Goal: Task Accomplishment & Management: Use online tool/utility

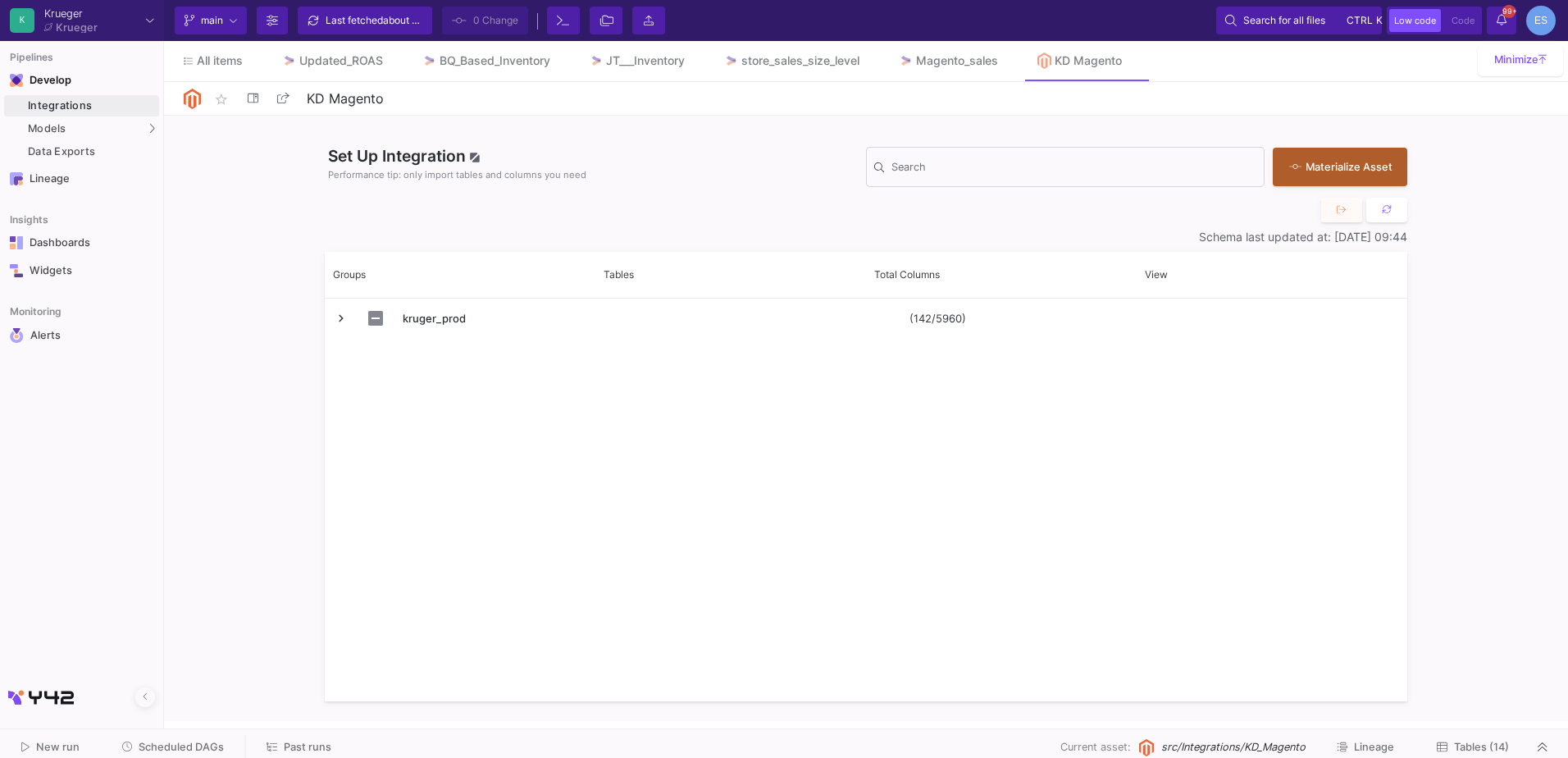
click at [1463, 746] on span "Tables (14)" at bounding box center [1482, 747] width 55 height 12
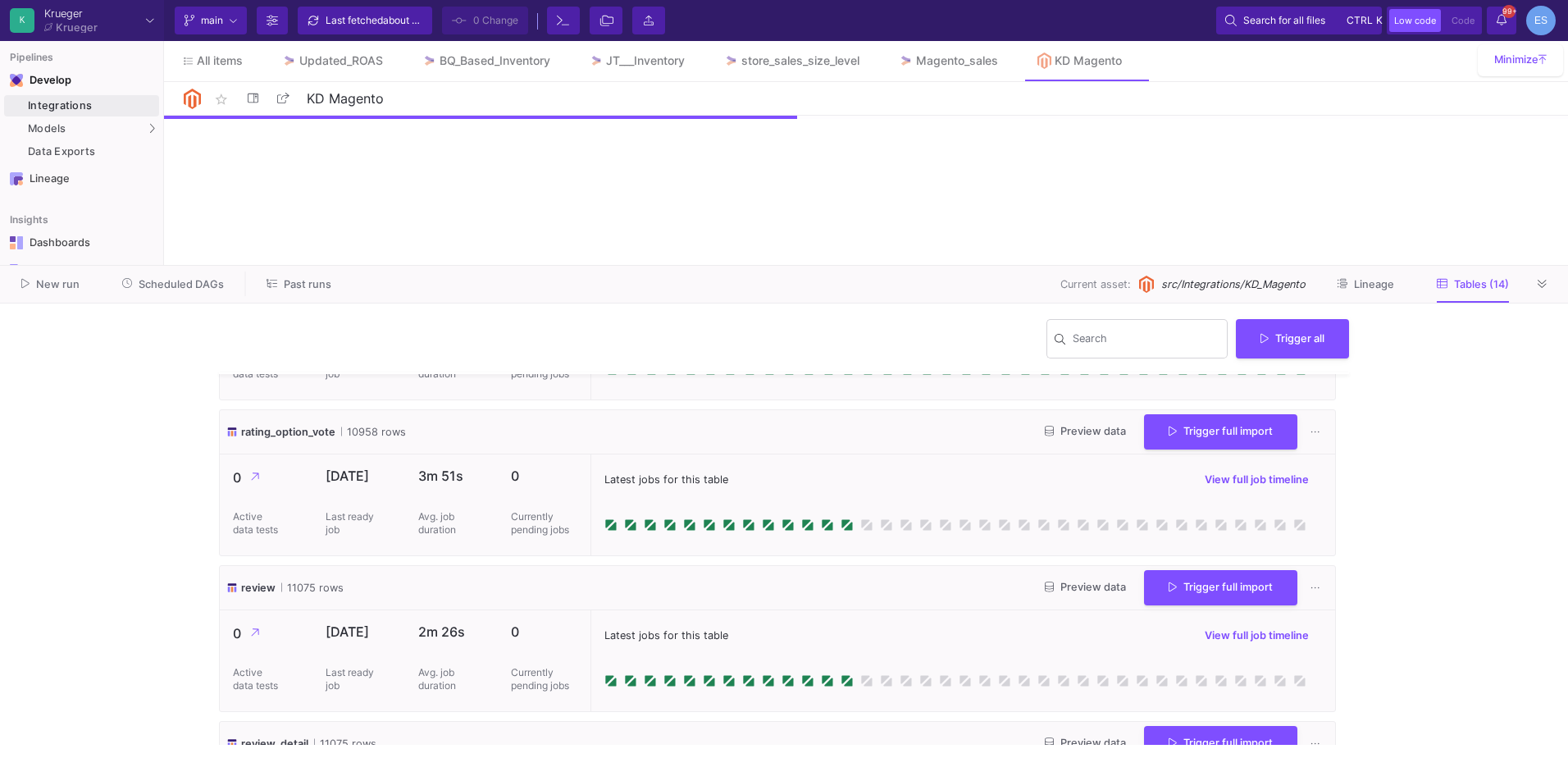
scroll to position [1818, 0]
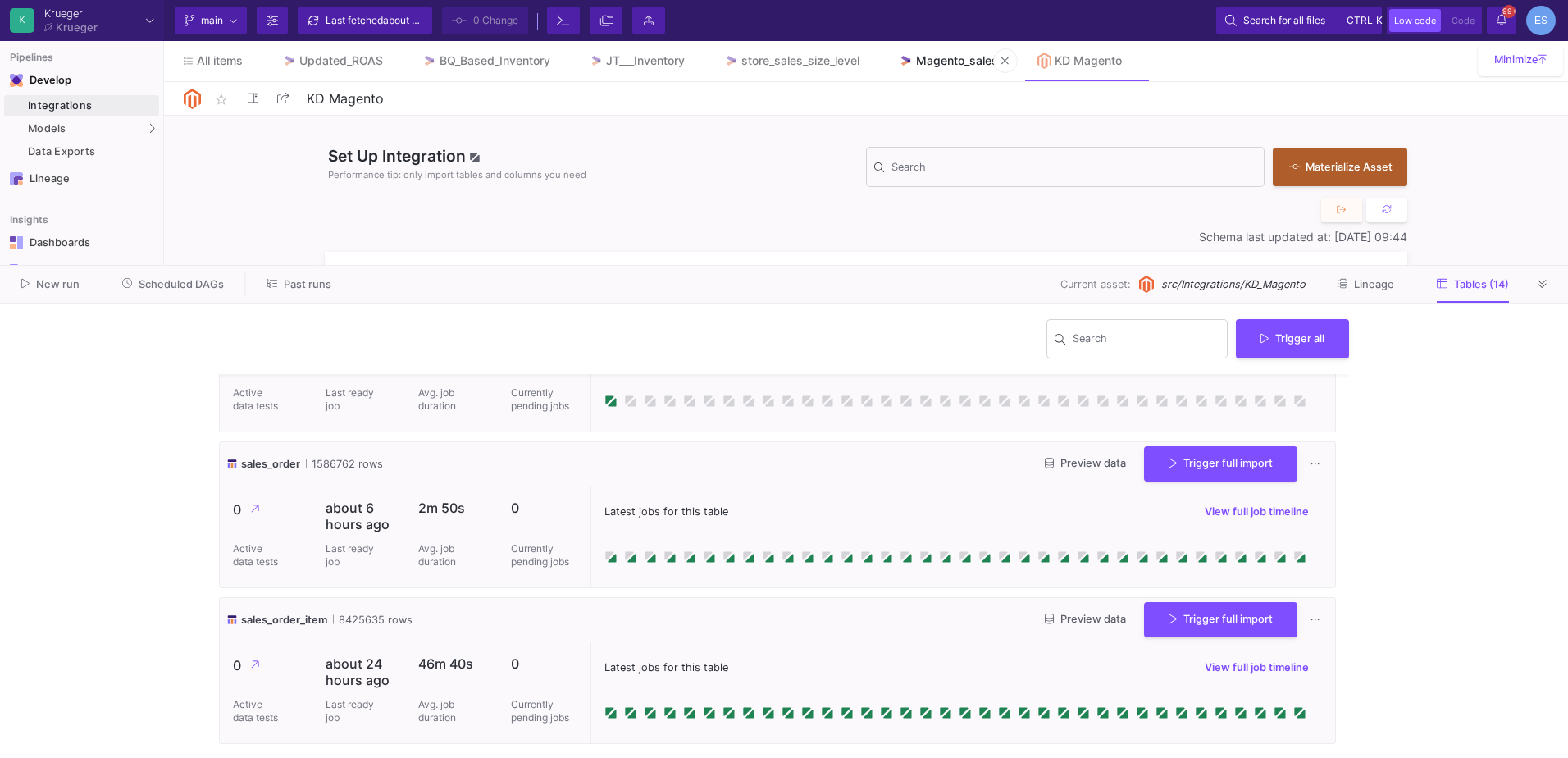
click at [955, 56] on div "Magento_sales" at bounding box center [957, 60] width 82 height 13
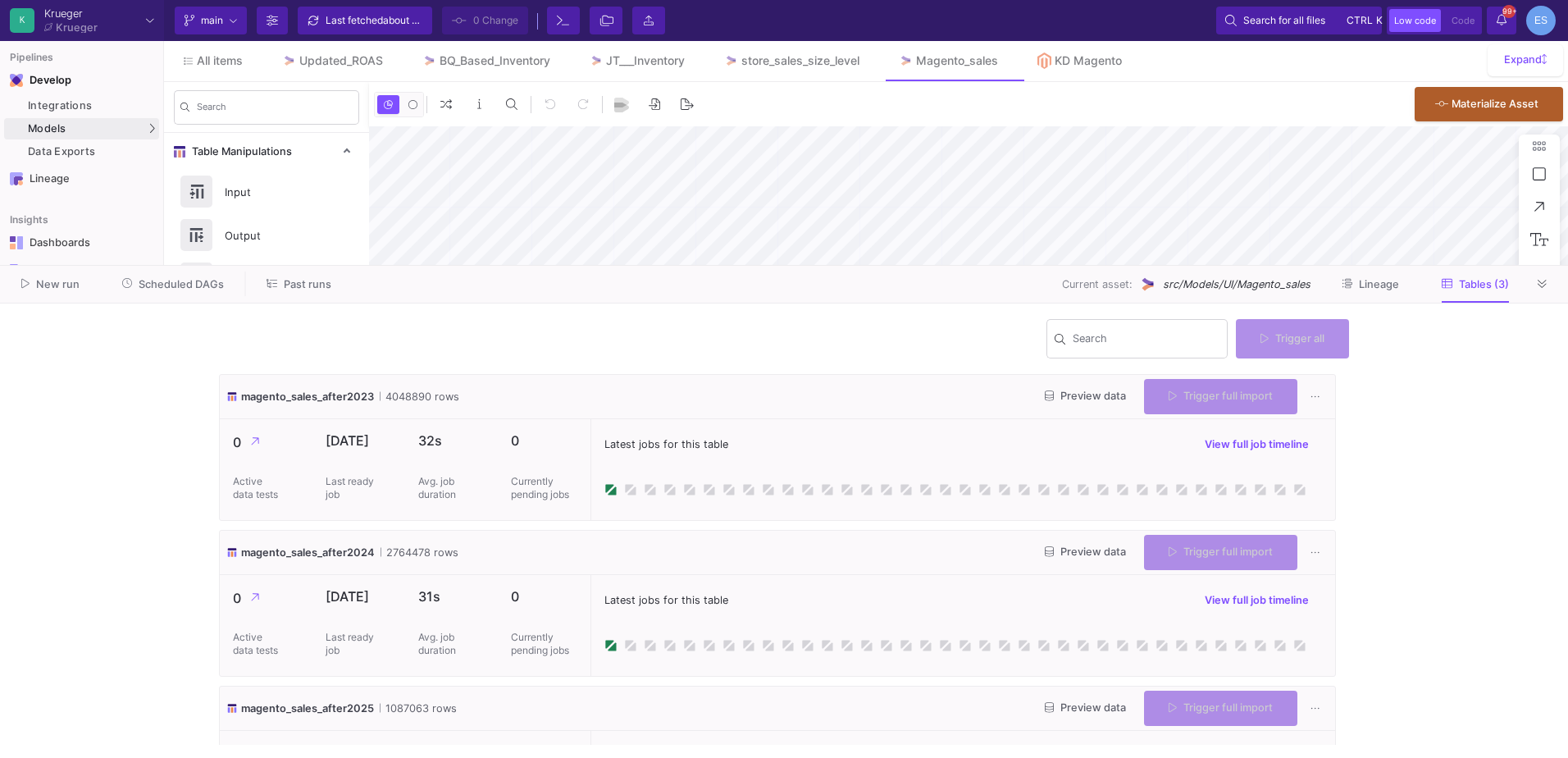
click at [1482, 413] on y42-wrapper "Search Trigger all magento_sales_after2023 4048890 rows Preview data Trigger fu…" at bounding box center [784, 530] width 1568 height 455
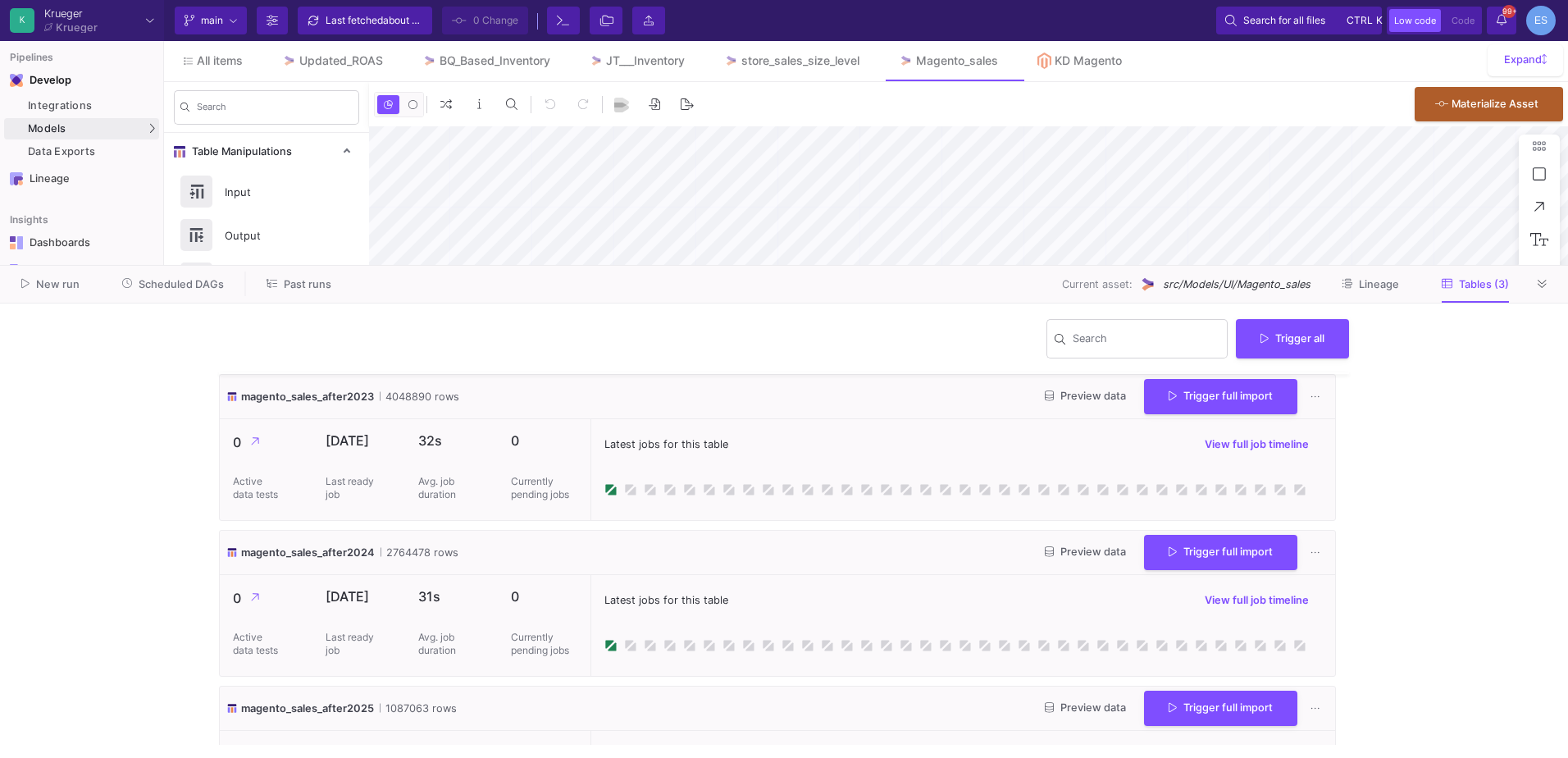
scroll to position [89, 0]
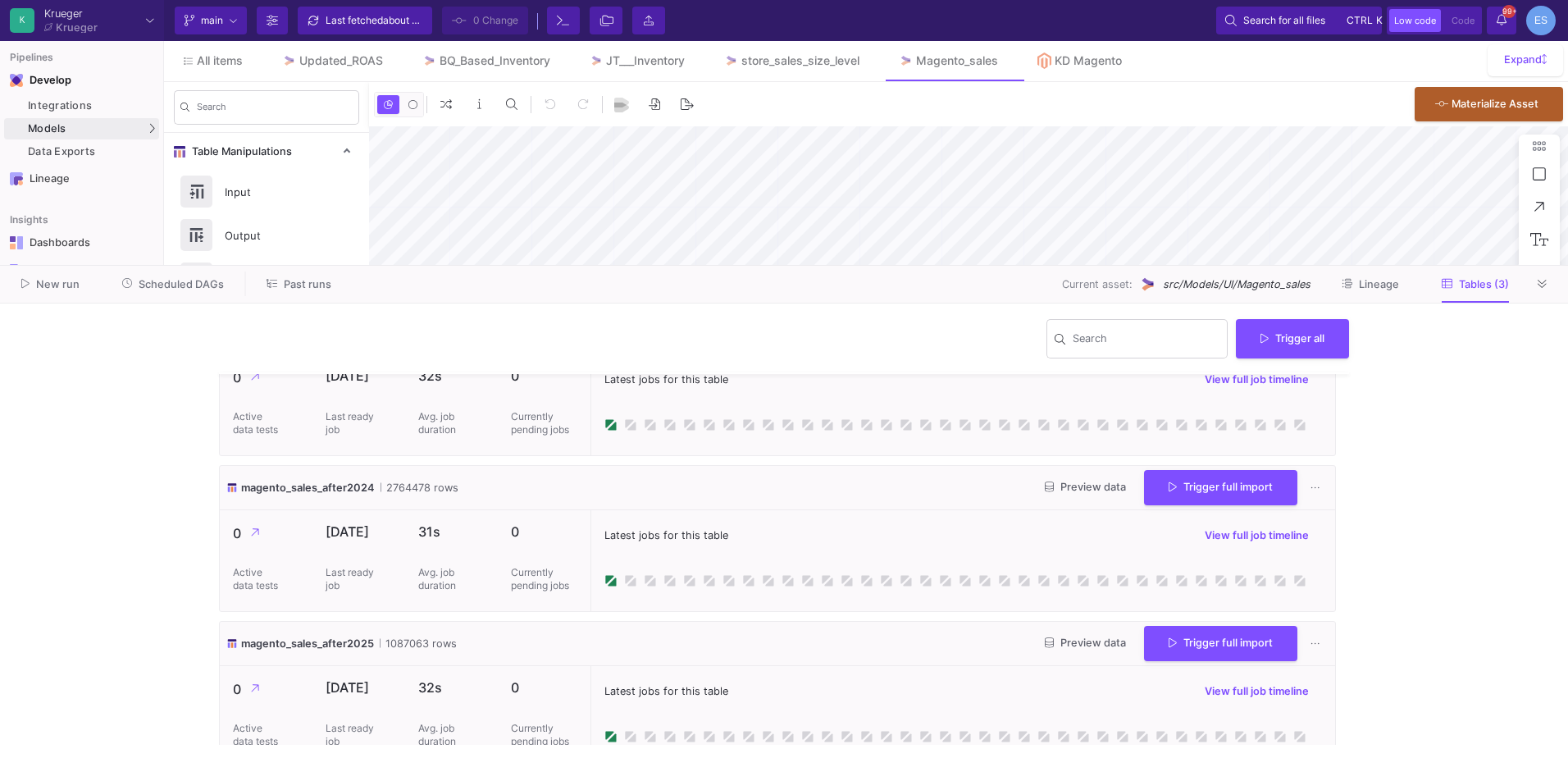
type input "0"
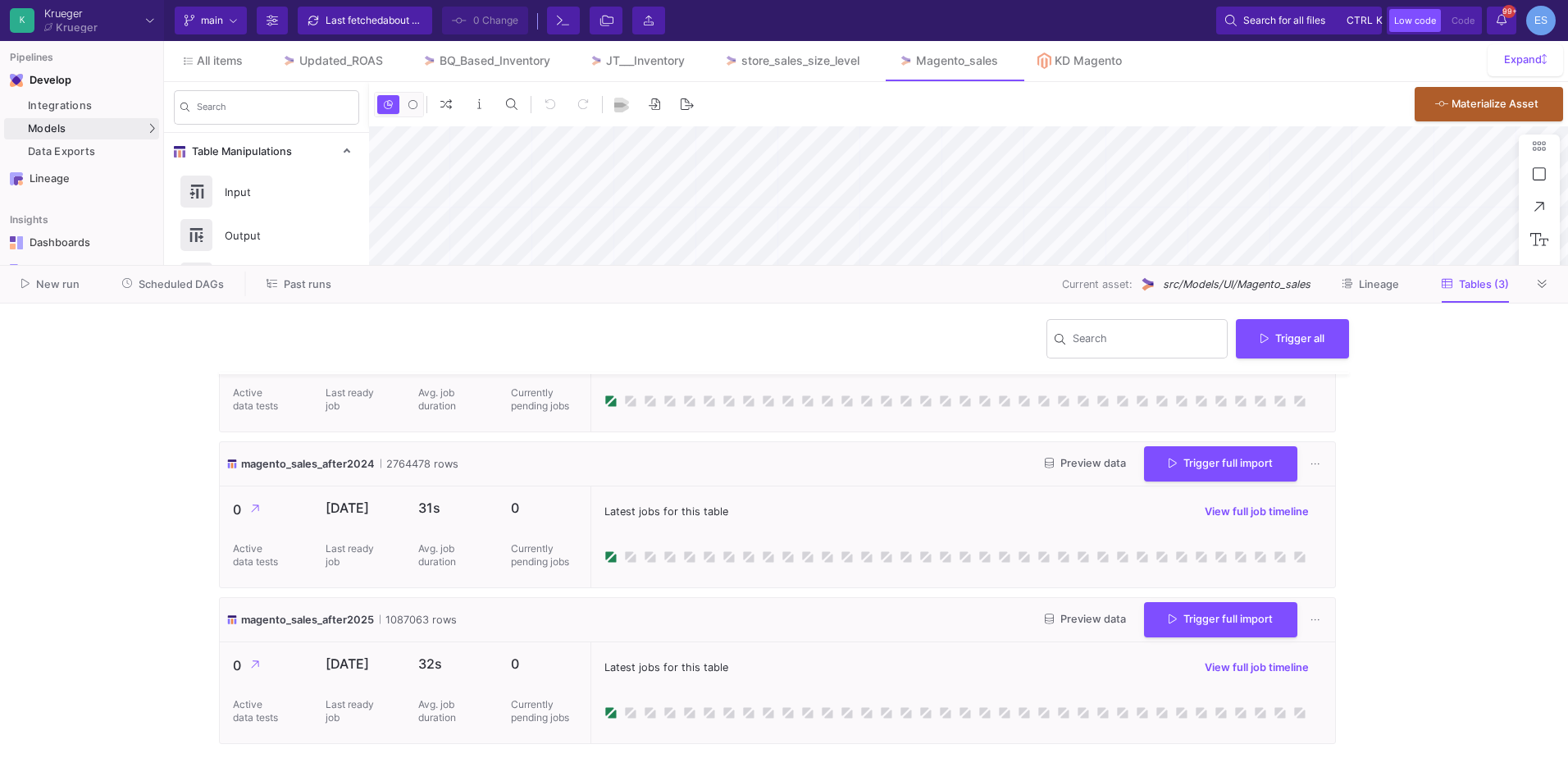
click at [179, 283] on span "Scheduled DAGs" at bounding box center [181, 285] width 85 height 12
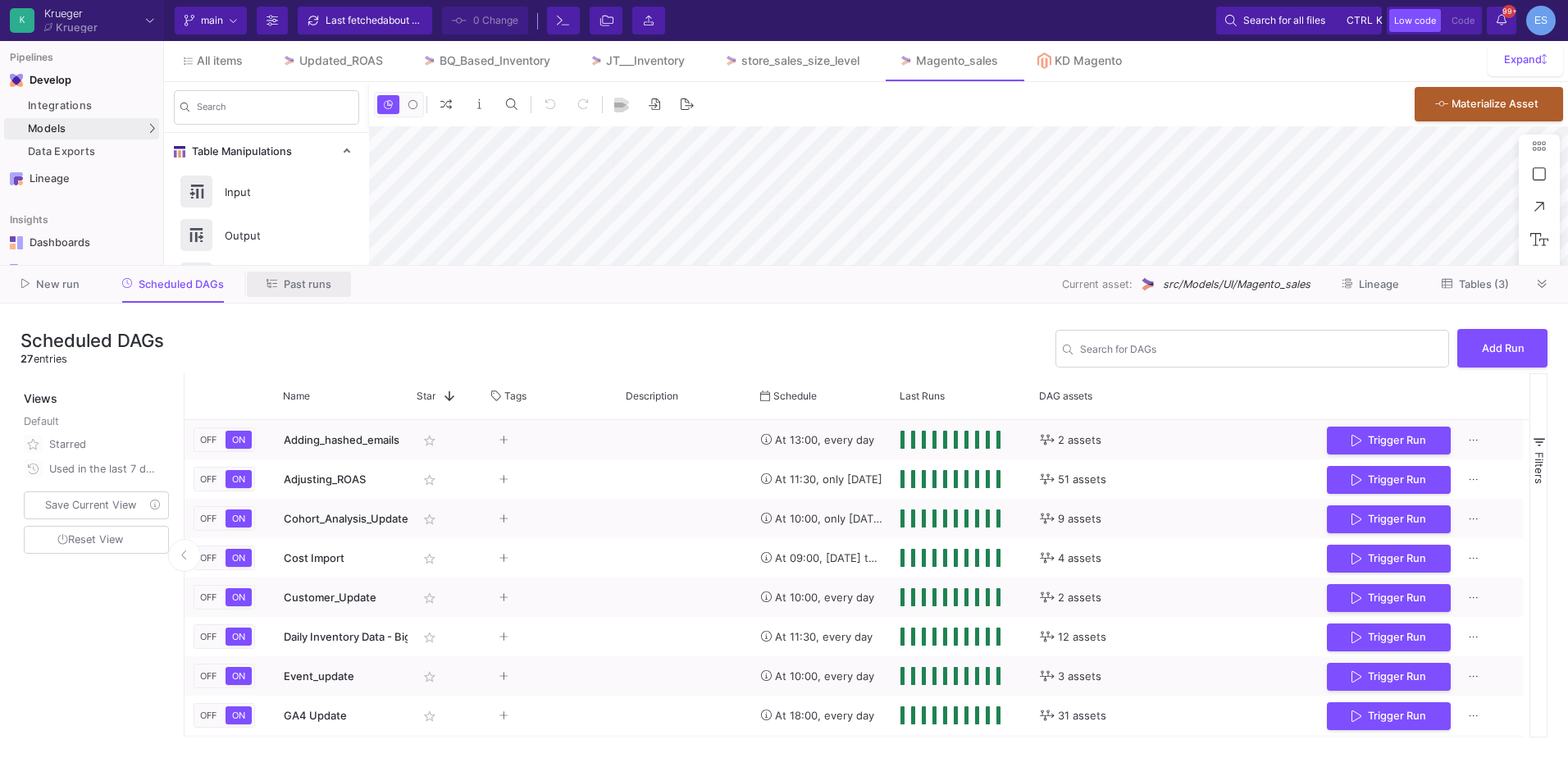
click at [310, 293] on button "Past runs" at bounding box center [300, 284] width 105 height 26
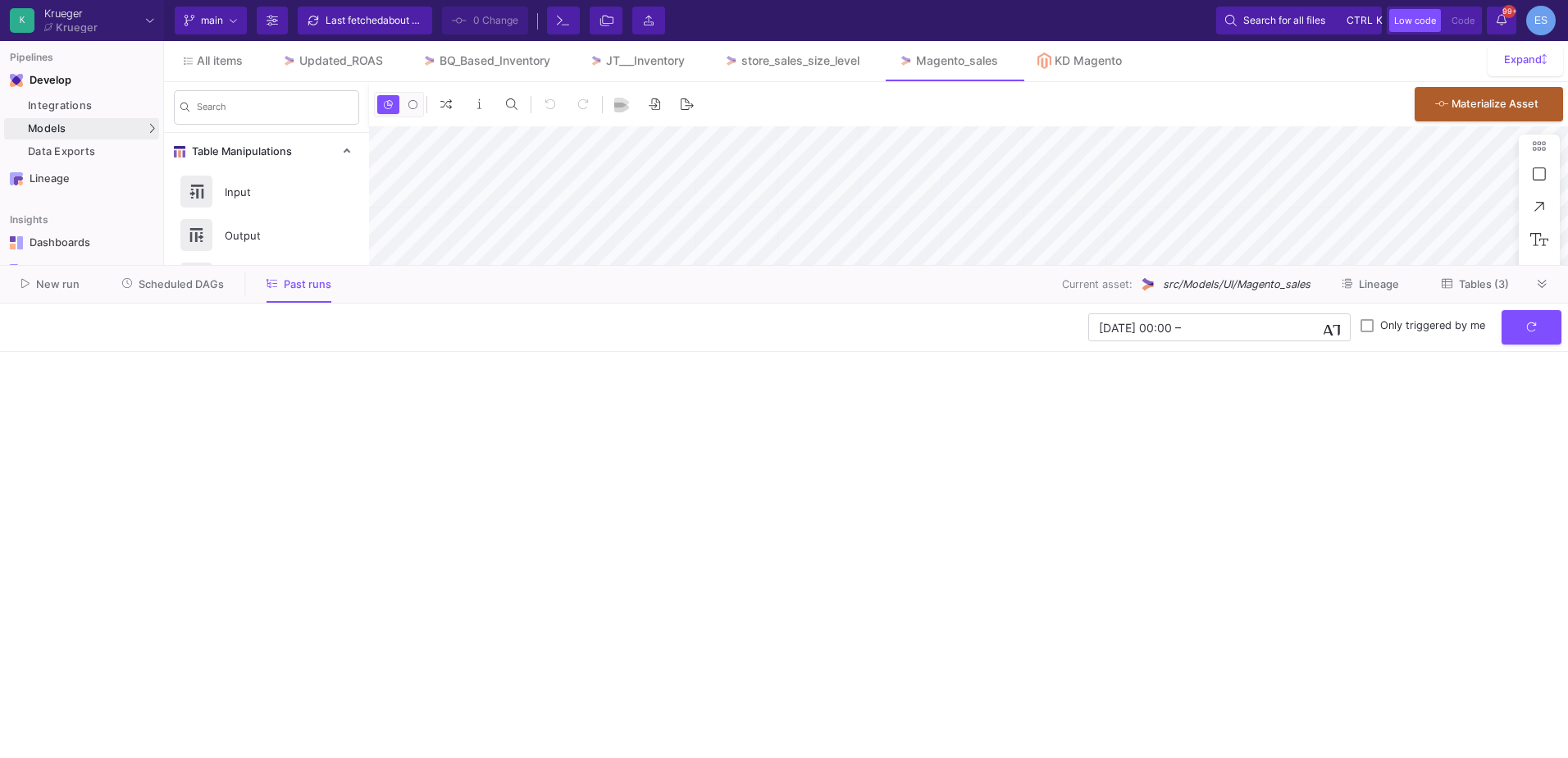
type input "0"
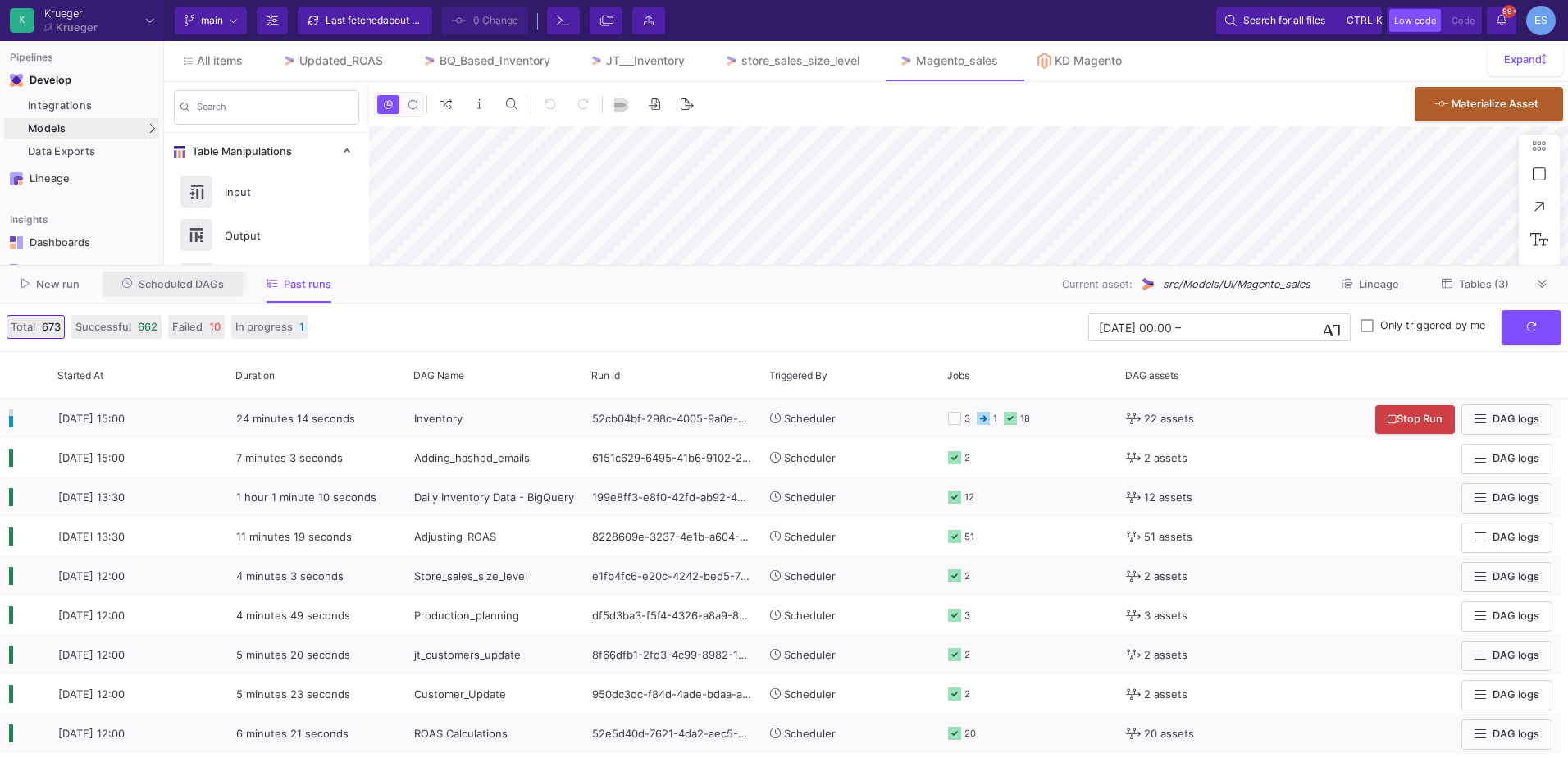
click at [142, 277] on span "Scheduled DAGs" at bounding box center [174, 284] width 103 height 12
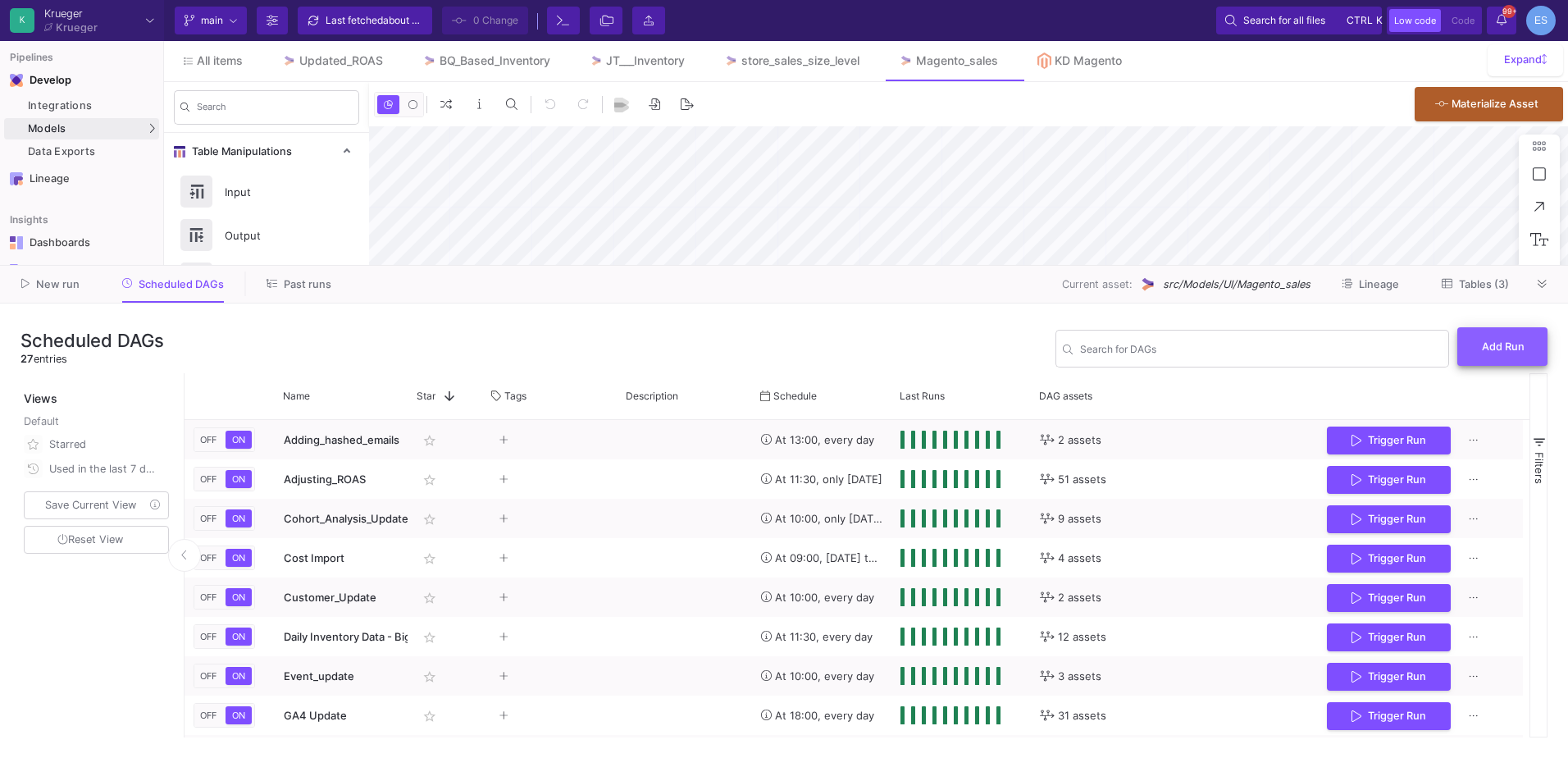
click at [1504, 341] on span "Add Run" at bounding box center [1503, 347] width 43 height 12
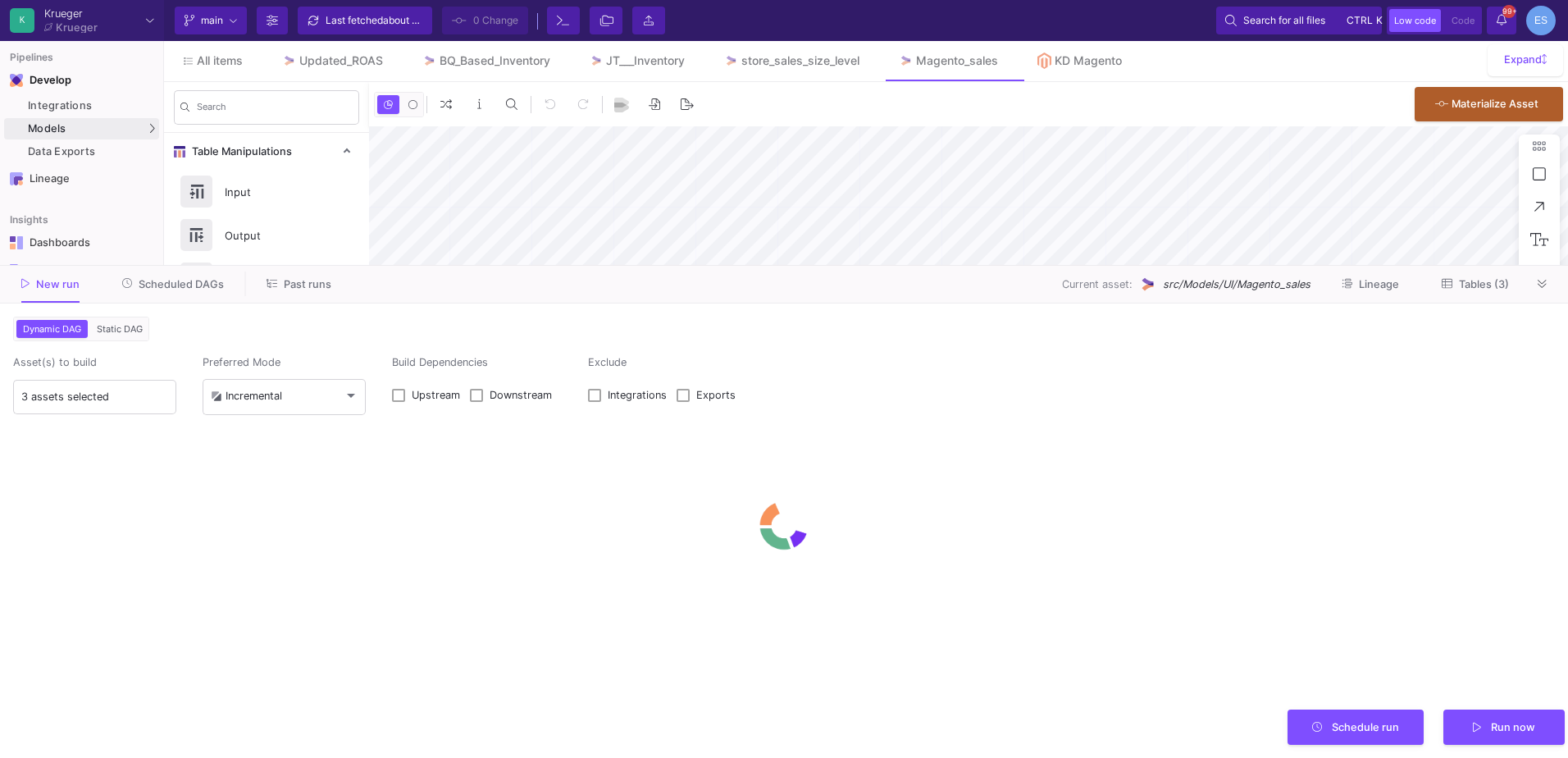
type input "0"
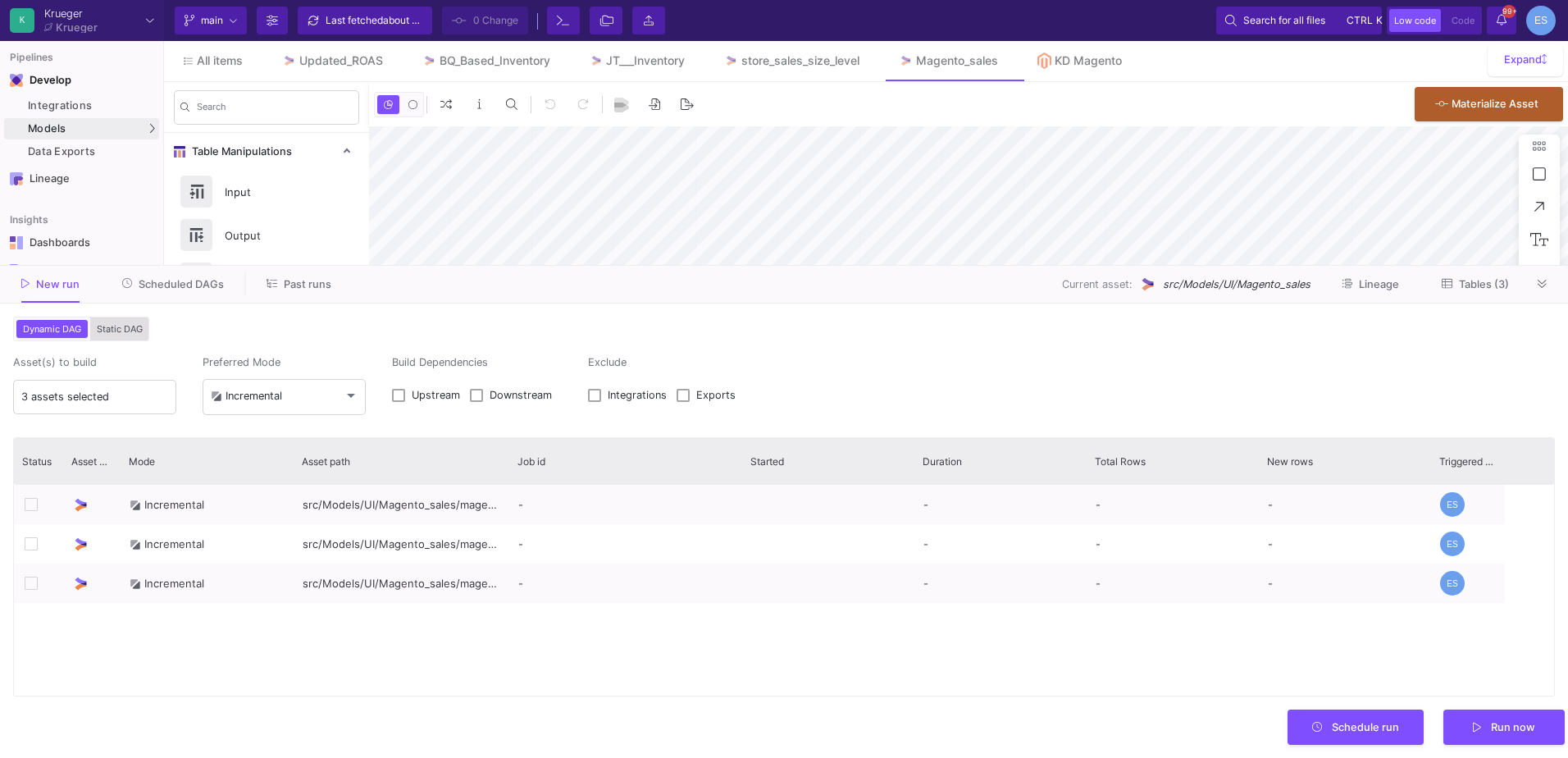
click at [125, 326] on span "Static DAG" at bounding box center [119, 329] width 52 height 12
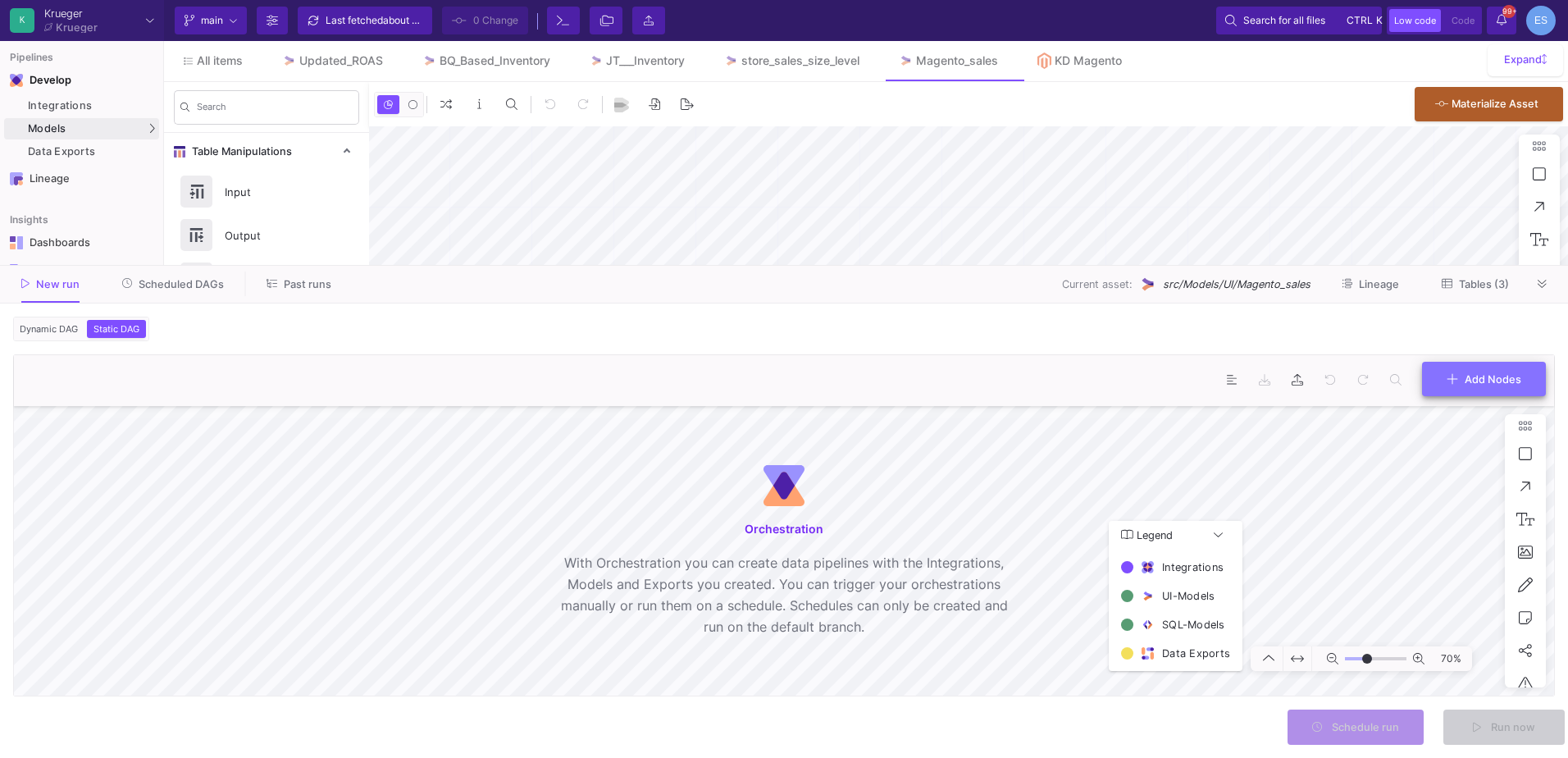
click at [1523, 373] on button "Add Nodes" at bounding box center [1484, 379] width 124 height 35
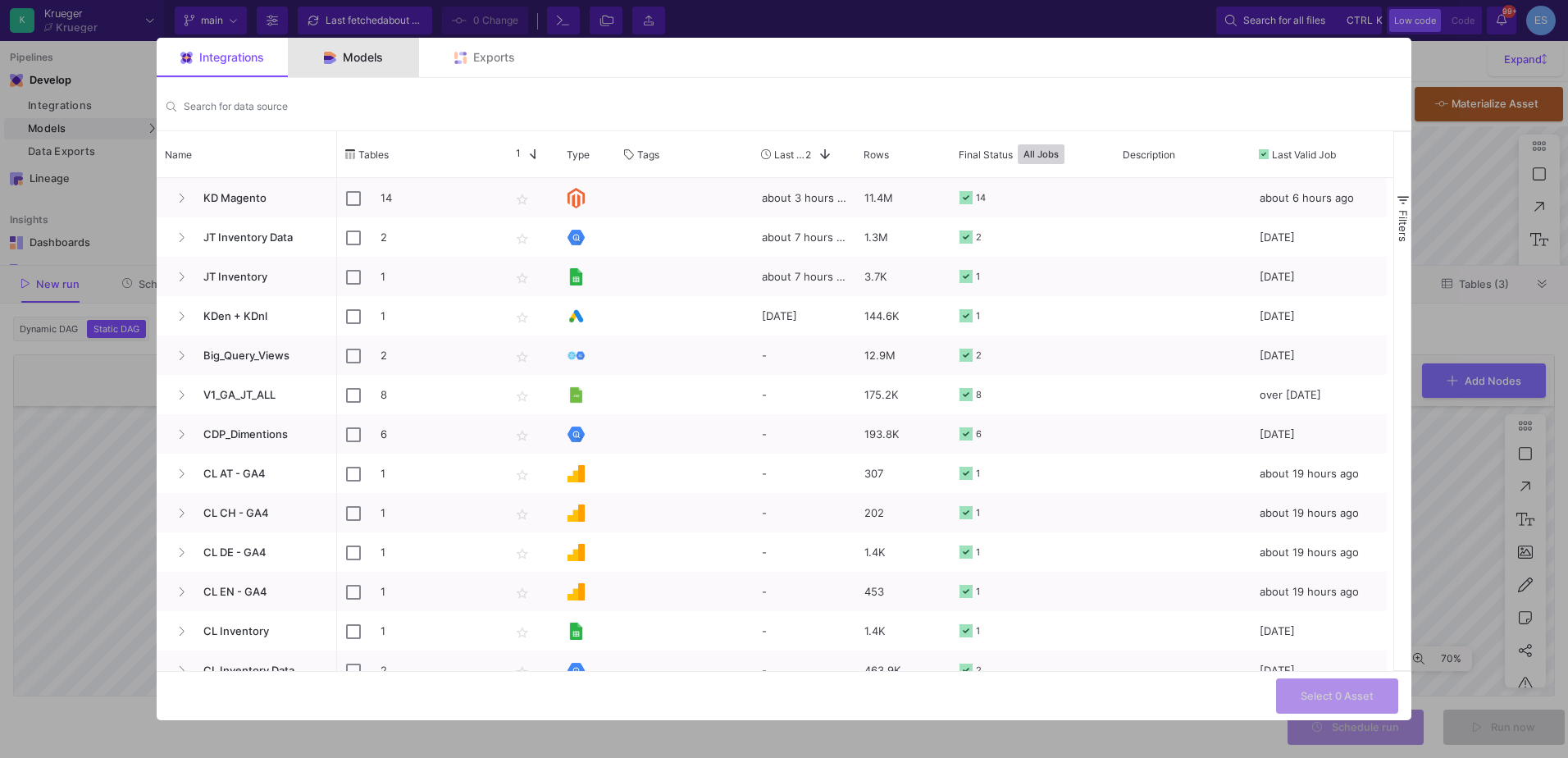
click at [378, 54] on span "Models" at bounding box center [363, 57] width 40 height 13
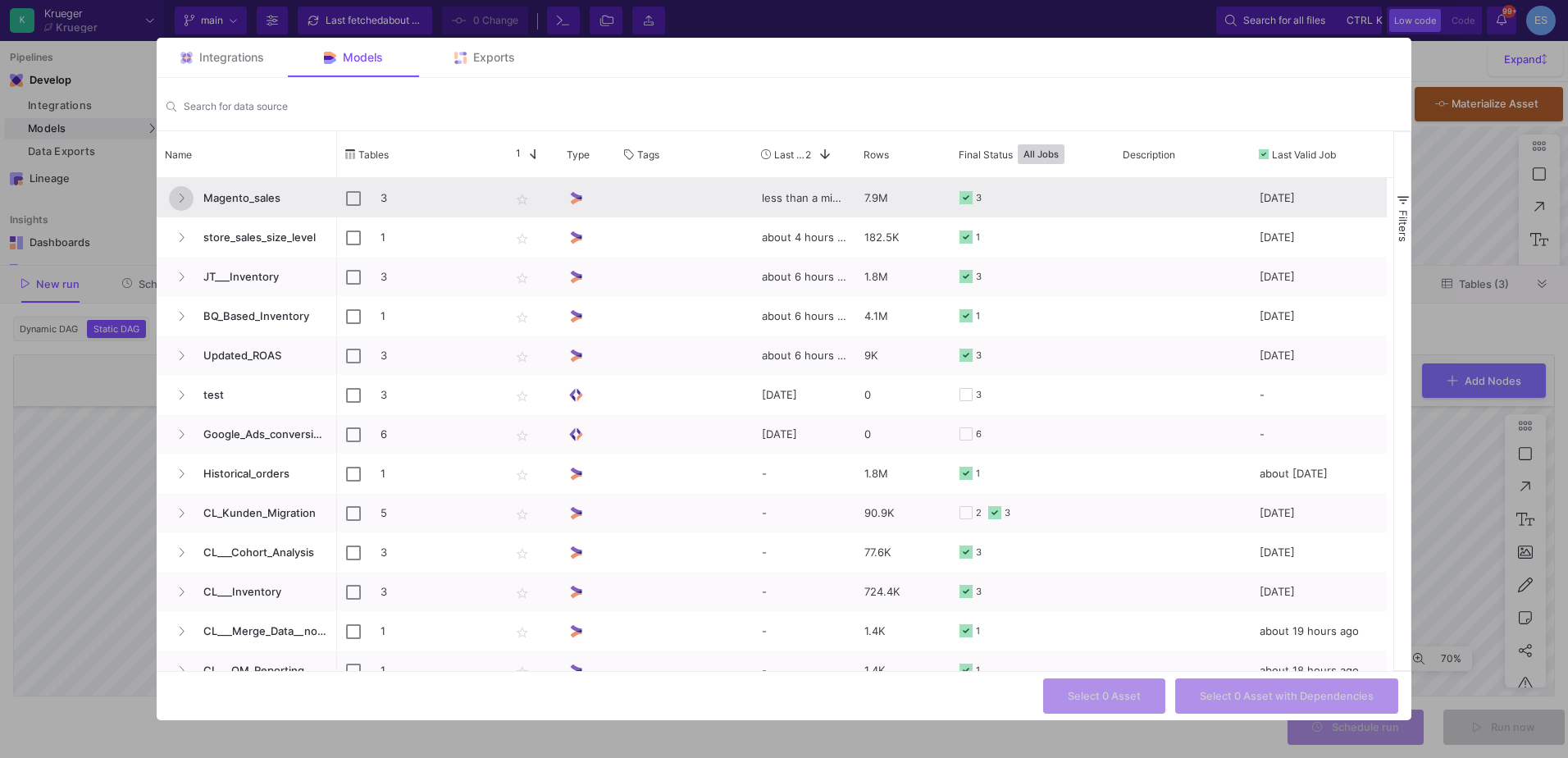
click at [181, 199] on icon "Press SPACE to select this row." at bounding box center [181, 198] width 6 height 11
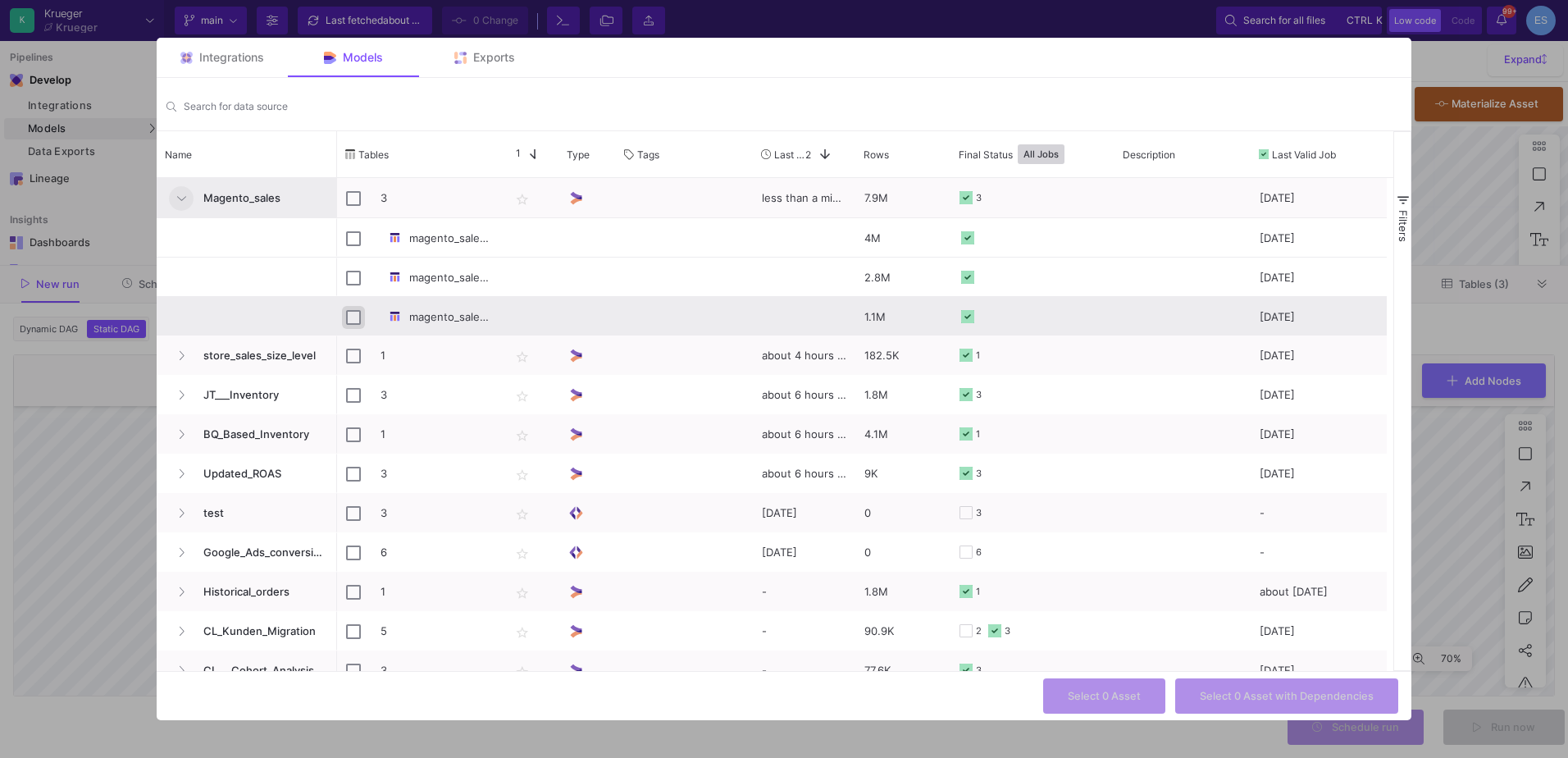
click at [356, 318] on input "Press Space to toggle row selection (unchecked)" at bounding box center [353, 317] width 15 height 15
checkbox input "true"
checkbox input "false"
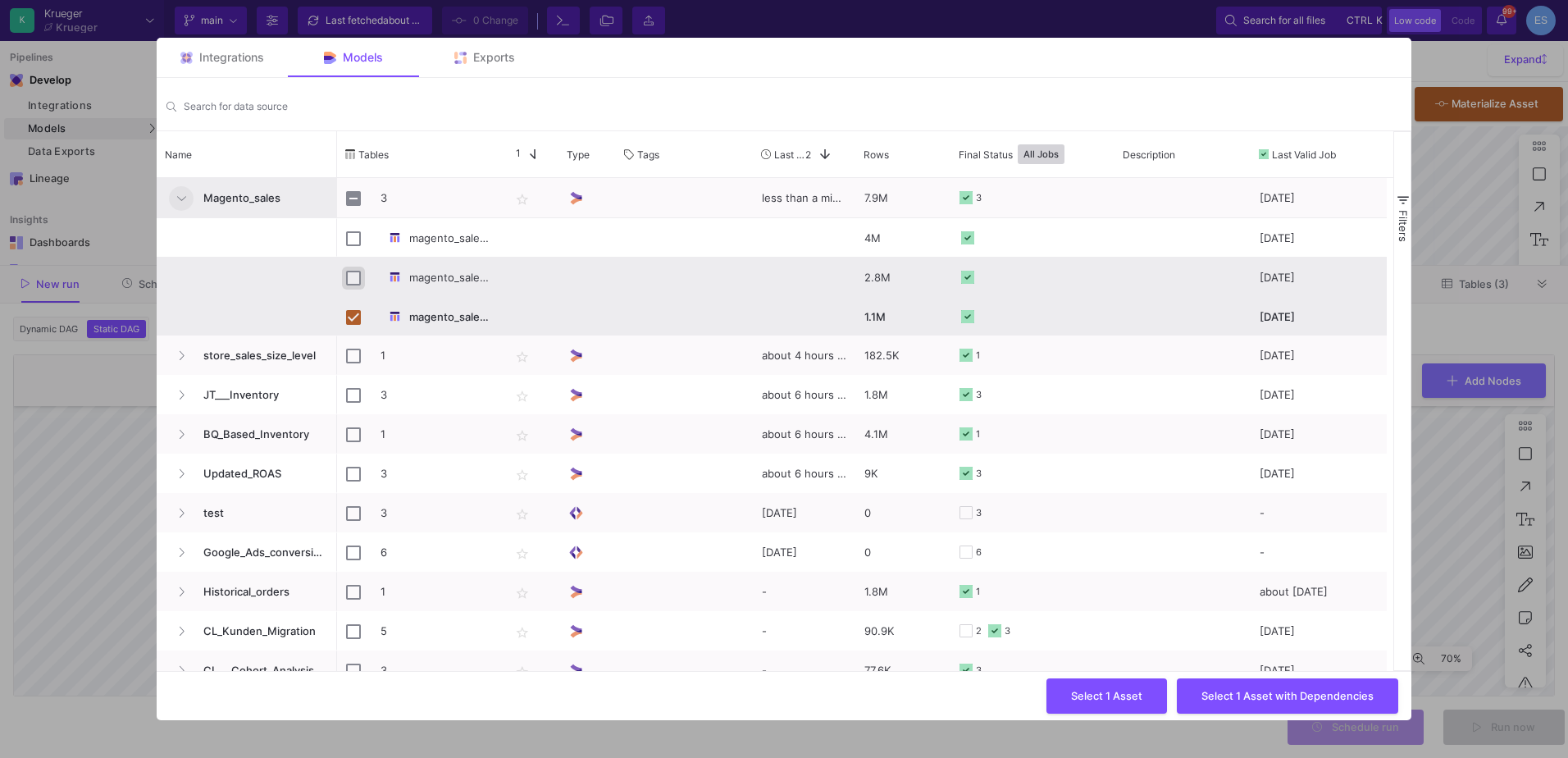
click at [357, 270] on input "Press Space to toggle row selection (unchecked)" at bounding box center [353, 277] width 15 height 15
checkbox input "true"
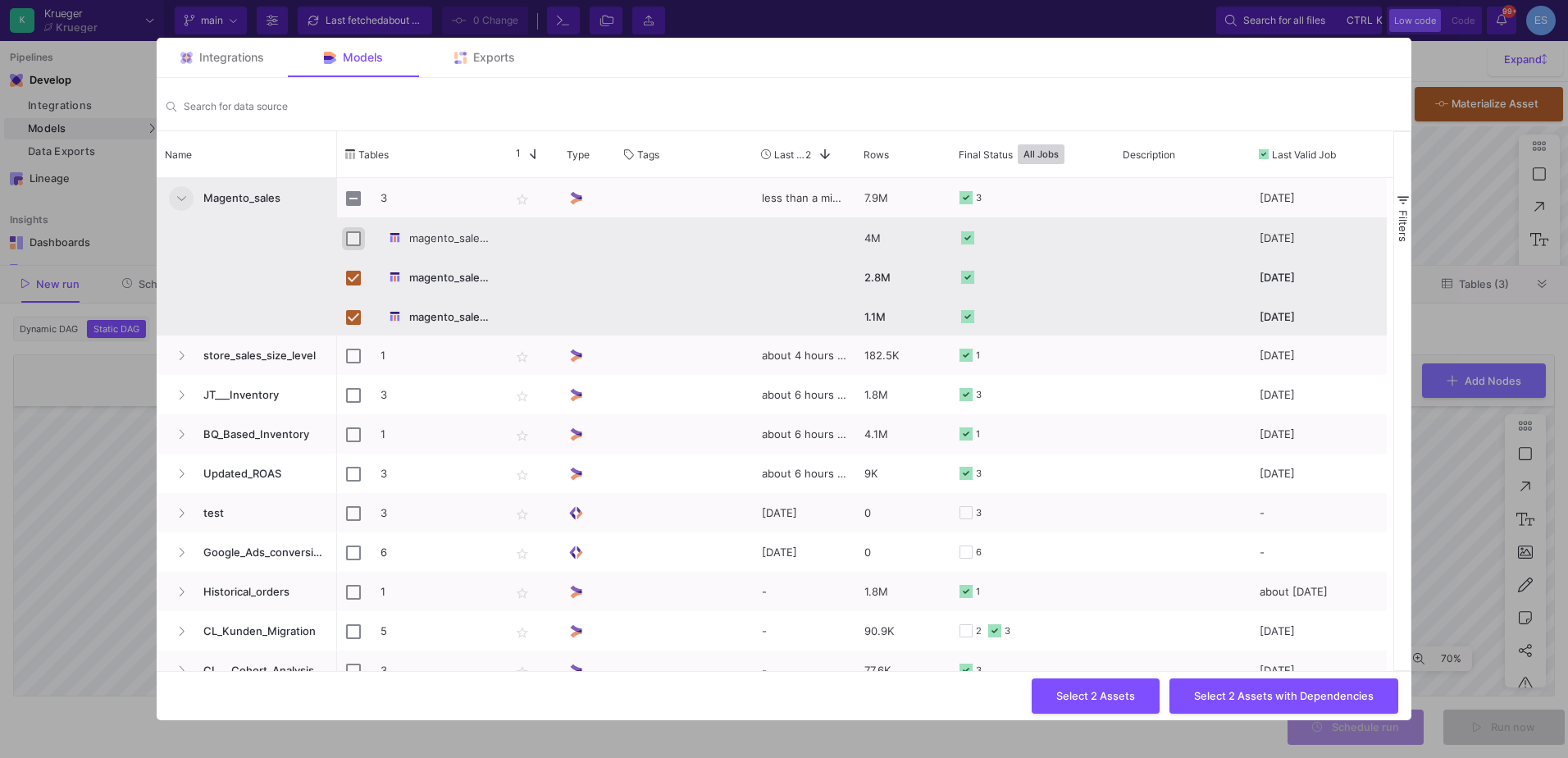
click at [352, 241] on input "Press Space to toggle row selection (unchecked)" at bounding box center [353, 238] width 15 height 15
checkbox input "true"
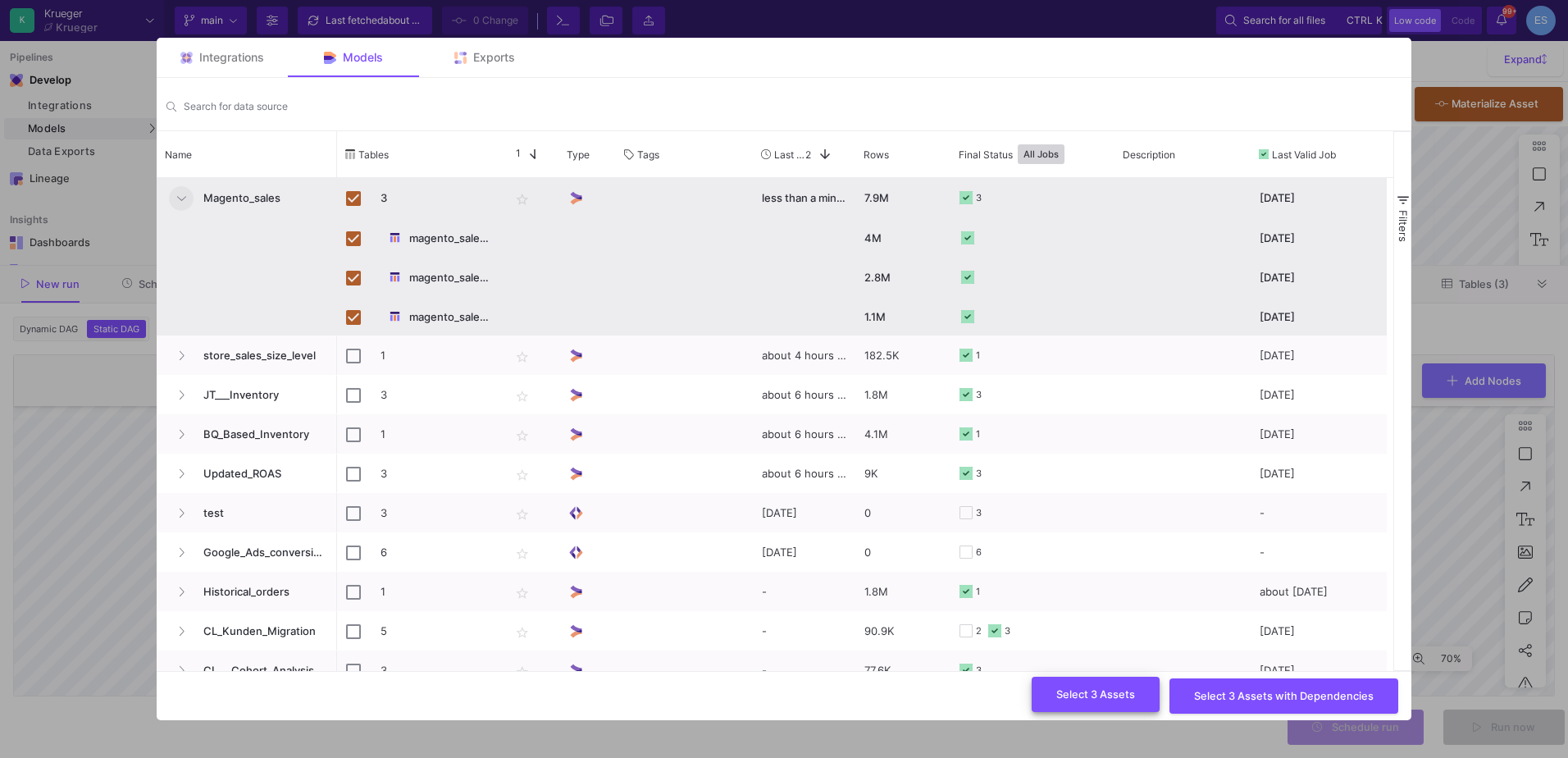
click at [1078, 696] on span "Select 3 Assets" at bounding box center [1096, 694] width 79 height 12
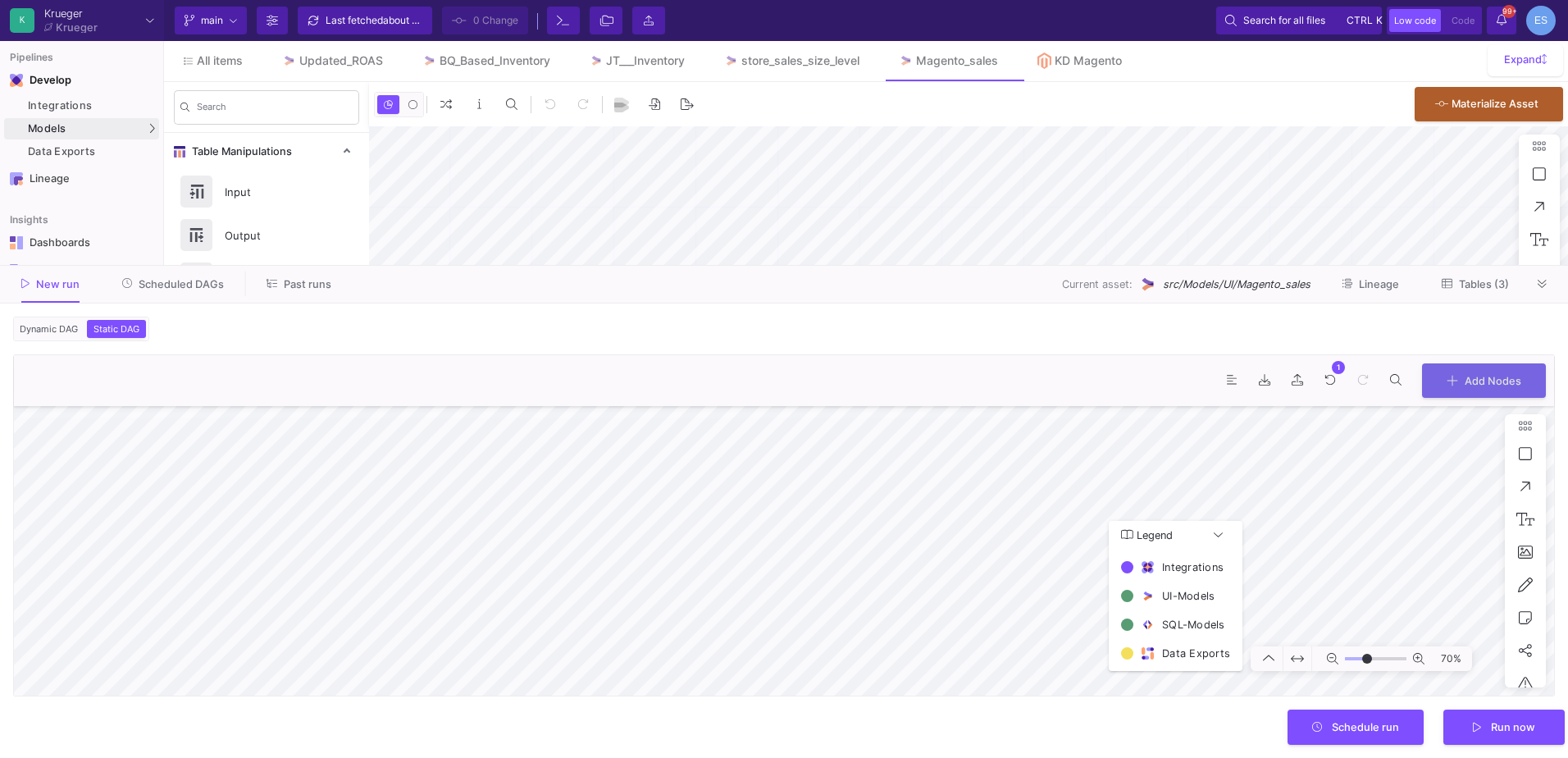
type input "7"
click at [1408, 731] on button "Schedule run" at bounding box center [1356, 726] width 137 height 35
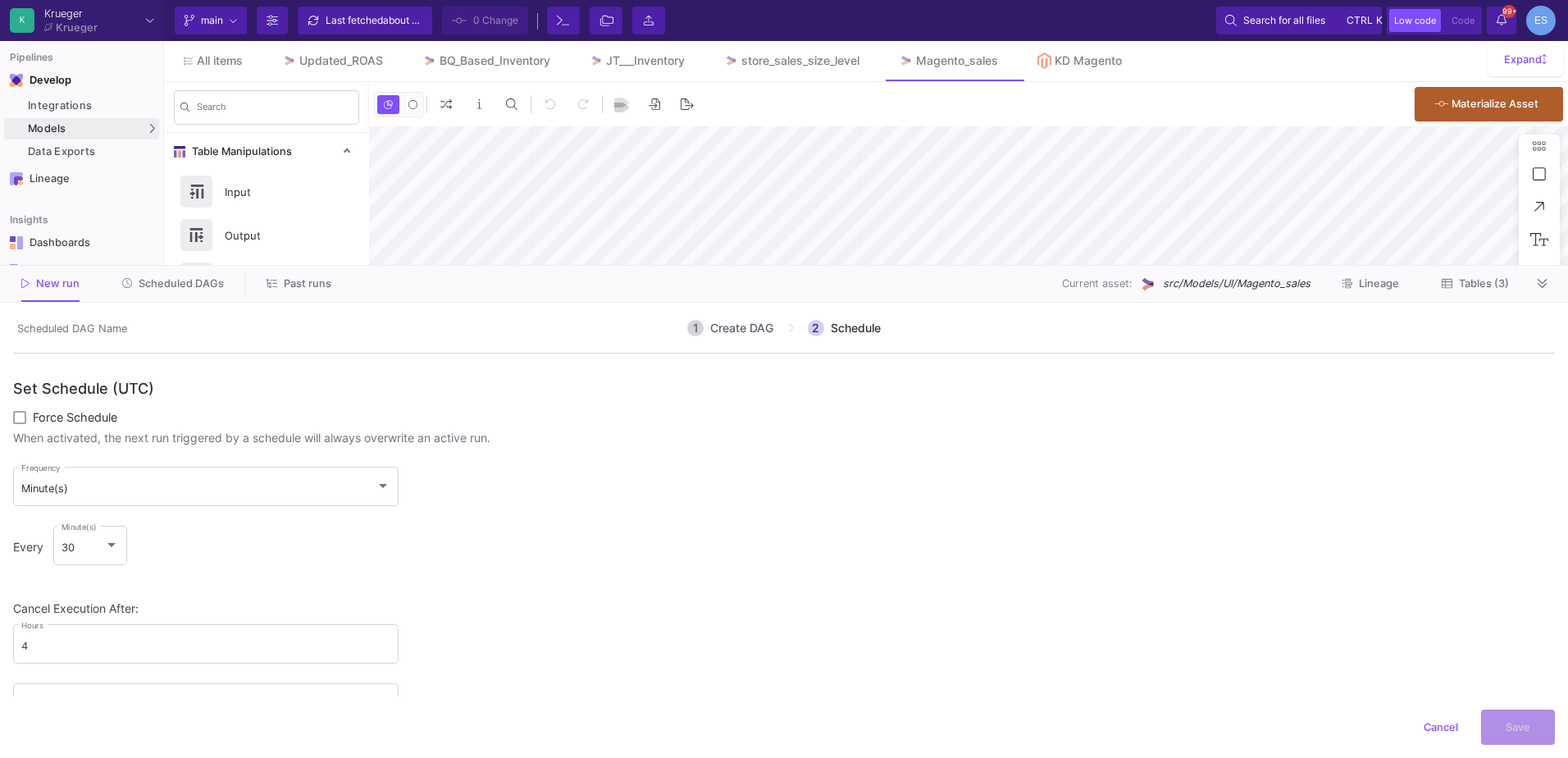
click at [171, 289] on span "Scheduled DAGs" at bounding box center [181, 284] width 85 height 12
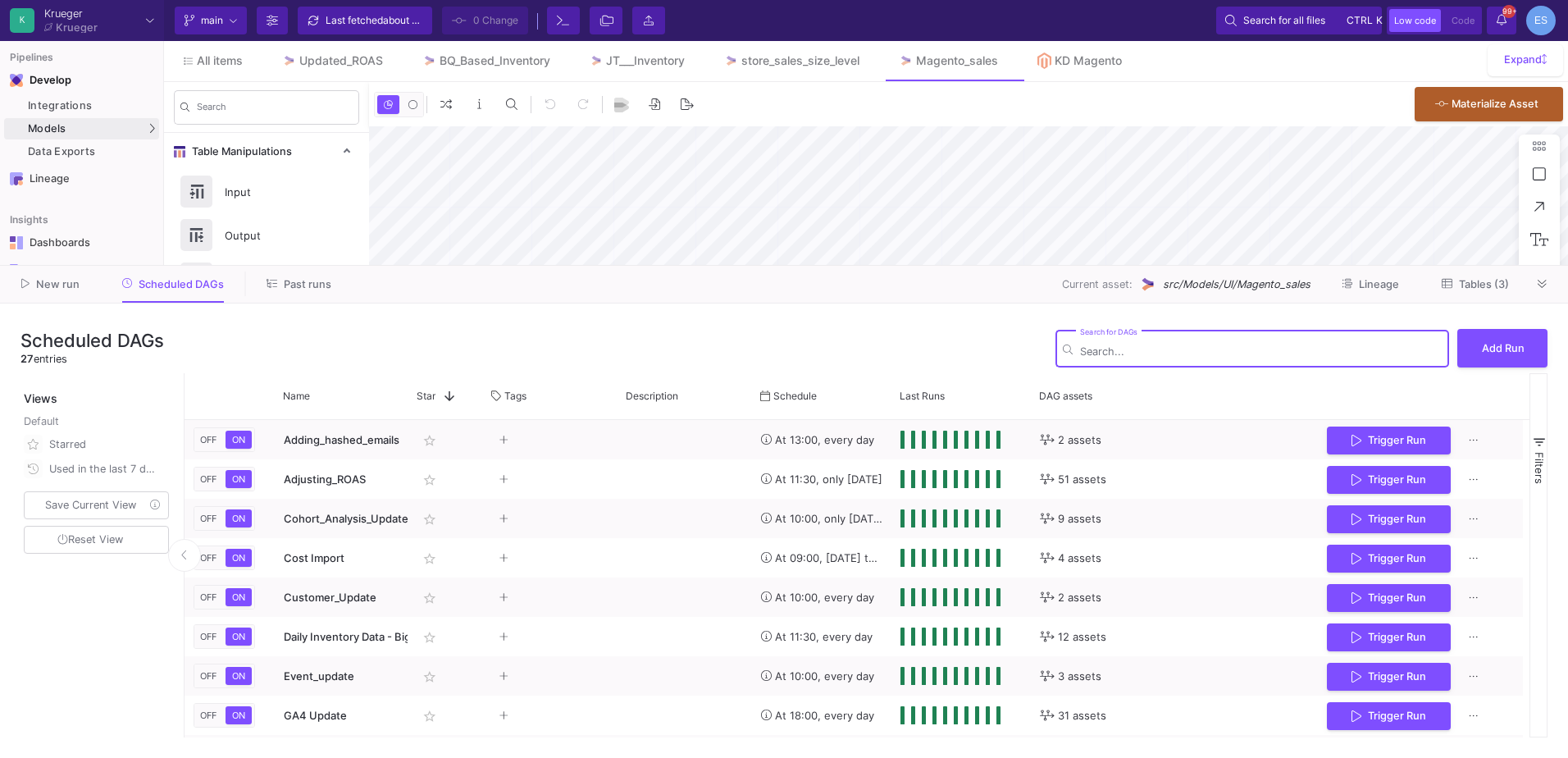
click at [78, 291] on button "New run" at bounding box center [51, 284] width 98 height 26
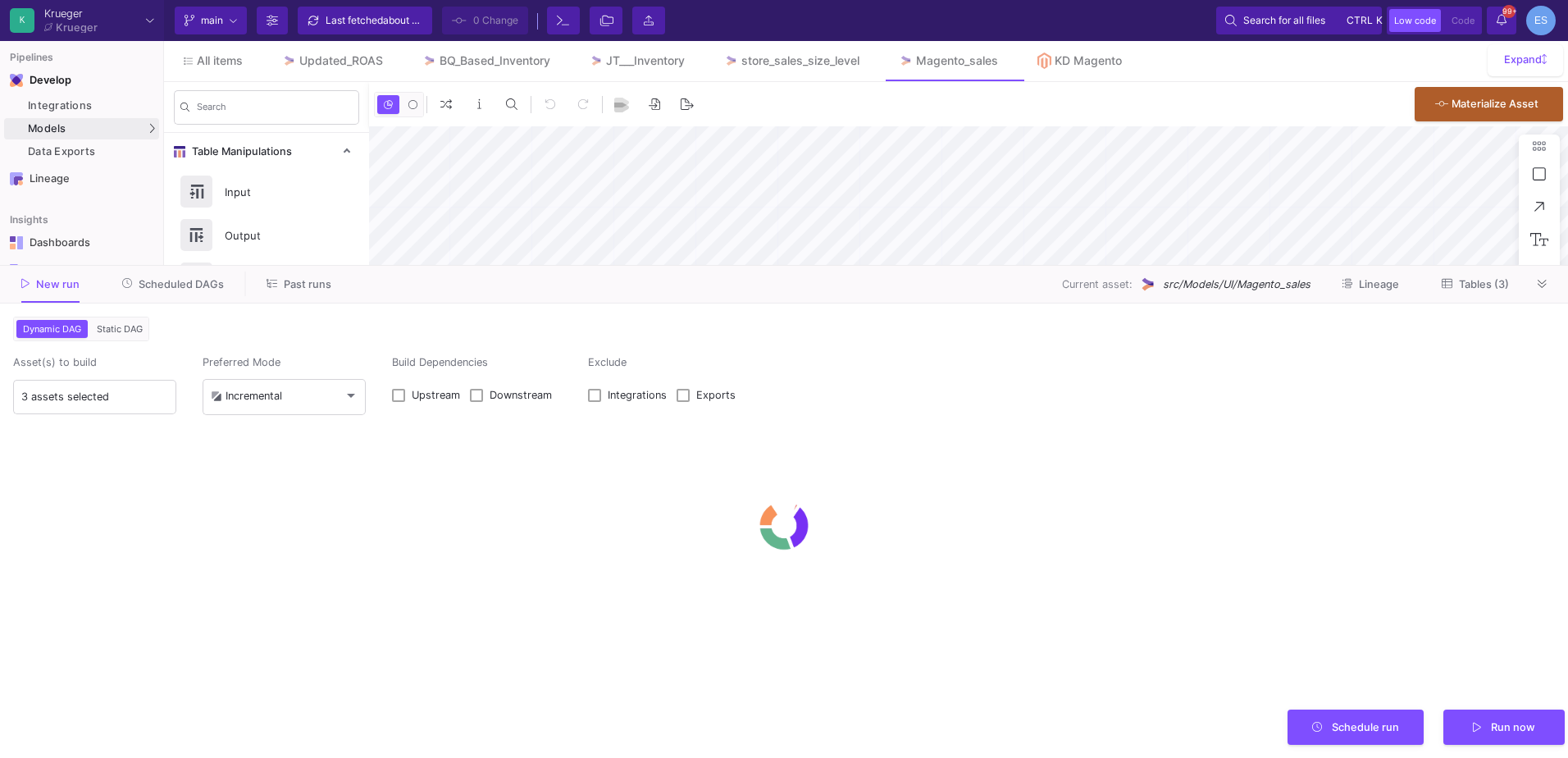
type input "0"
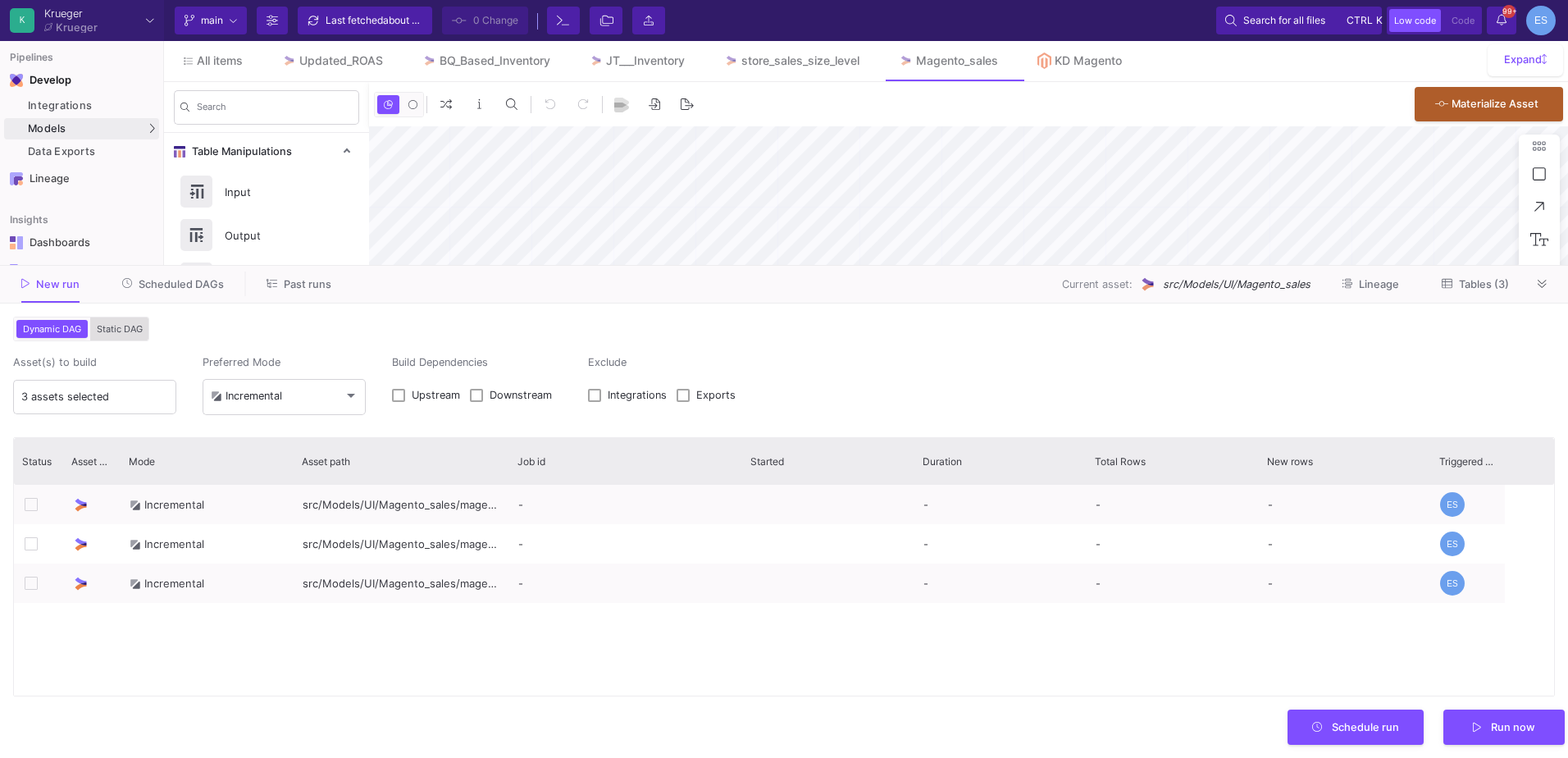
click at [109, 327] on span "Static DAG" at bounding box center [119, 329] width 52 height 12
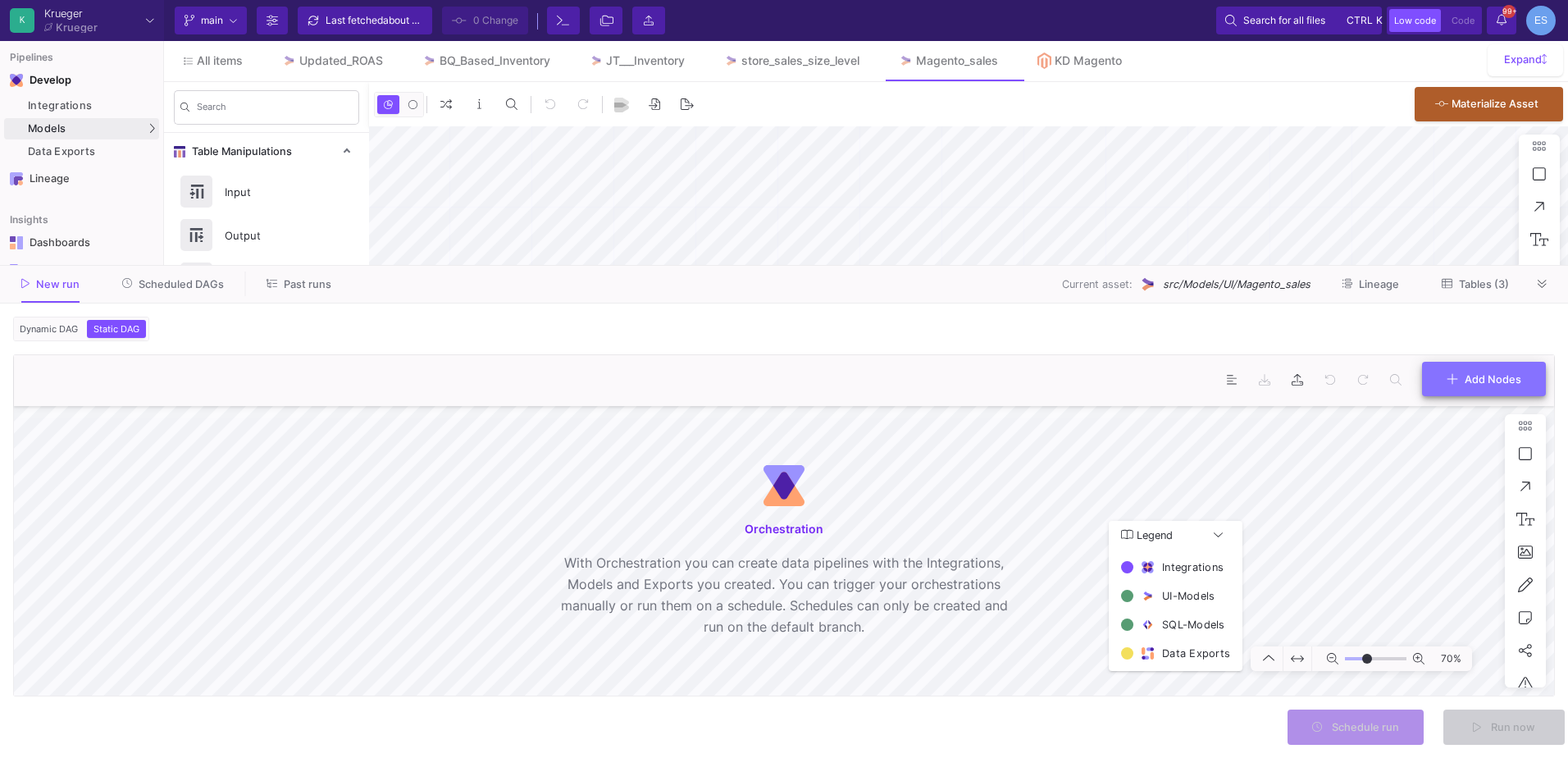
click at [1457, 389] on button "Add Nodes" at bounding box center [1484, 379] width 124 height 35
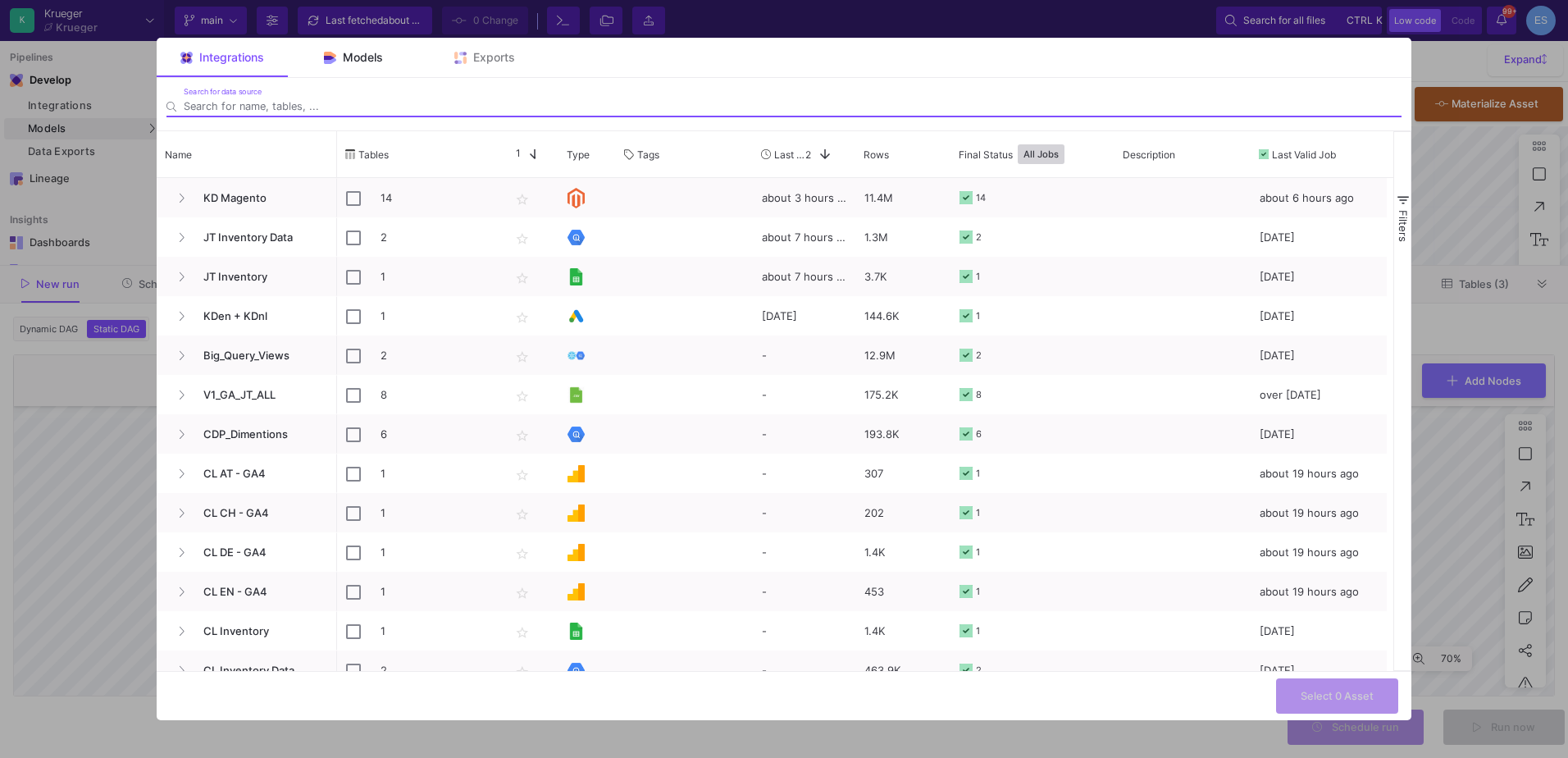
click at [378, 66] on div "Models" at bounding box center [354, 58] width 131 height 39
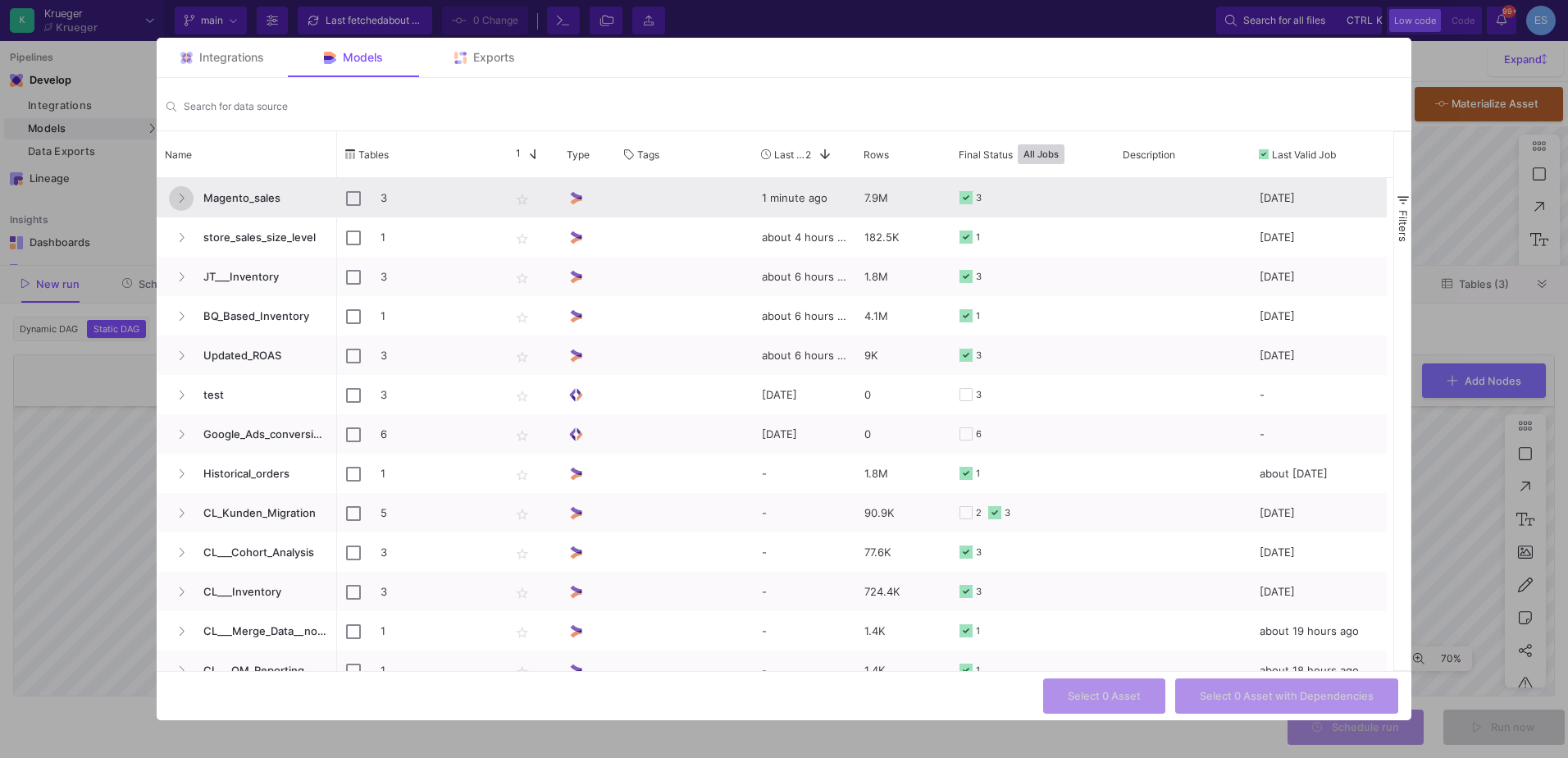
click at [183, 199] on icon "Press SPACE to select this row." at bounding box center [183, 198] width 5 height 9
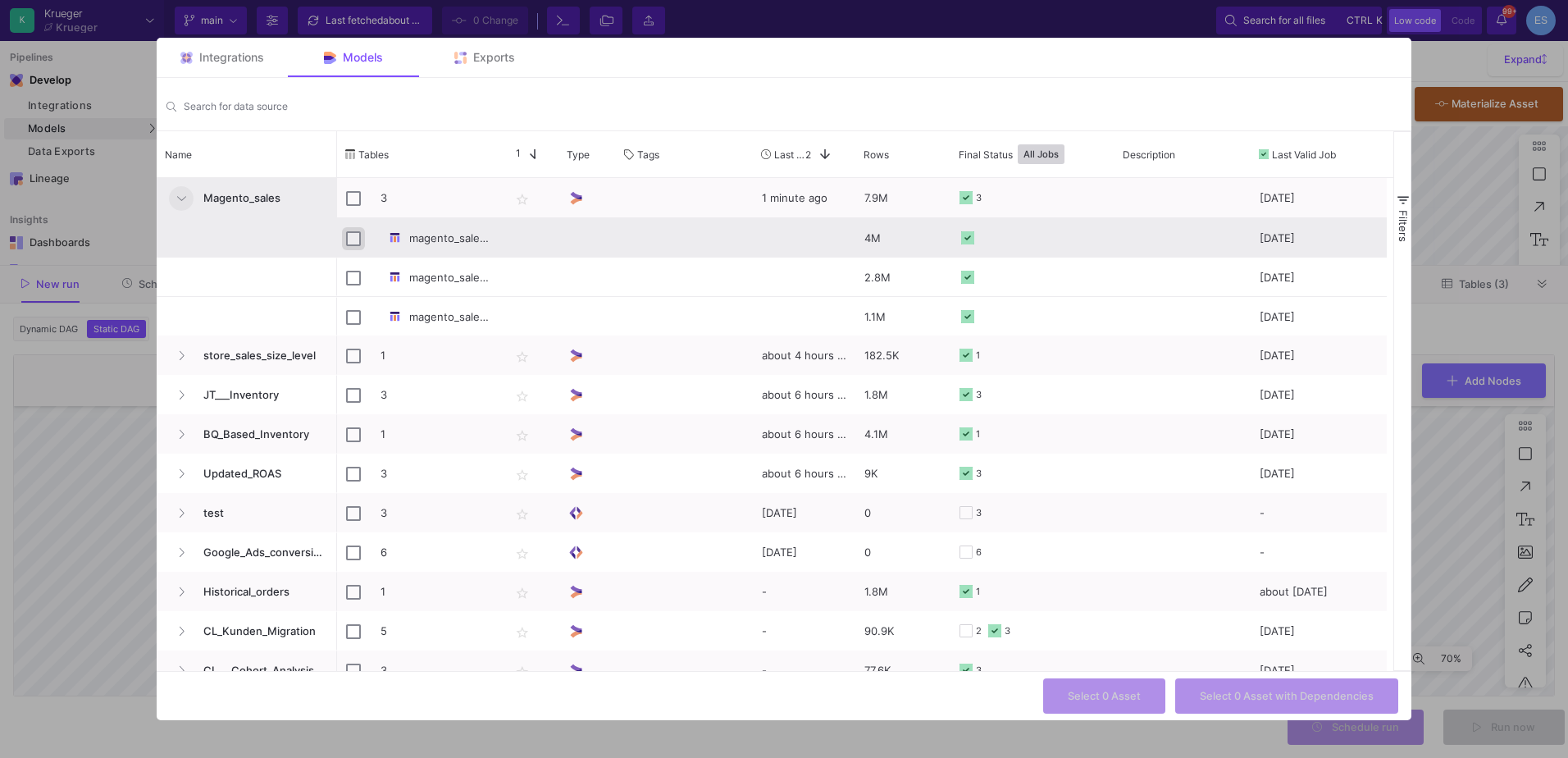
click at [348, 241] on input "Press Space to toggle row selection (unchecked)" at bounding box center [353, 238] width 15 height 15
checkbox input "true"
checkbox input "false"
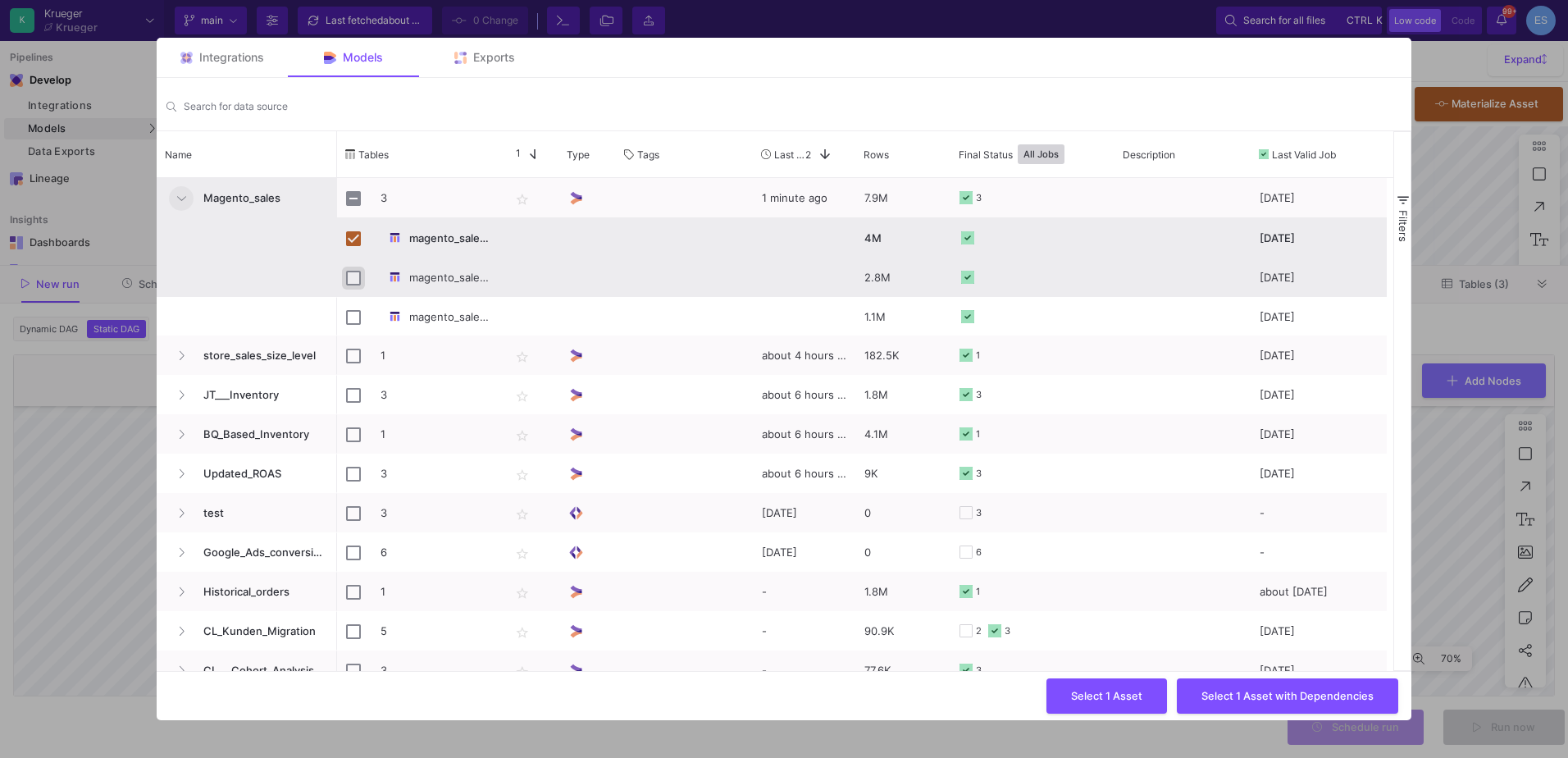
click at [355, 280] on input "Press Space to toggle row selection (unchecked)" at bounding box center [353, 277] width 15 height 15
checkbox input "true"
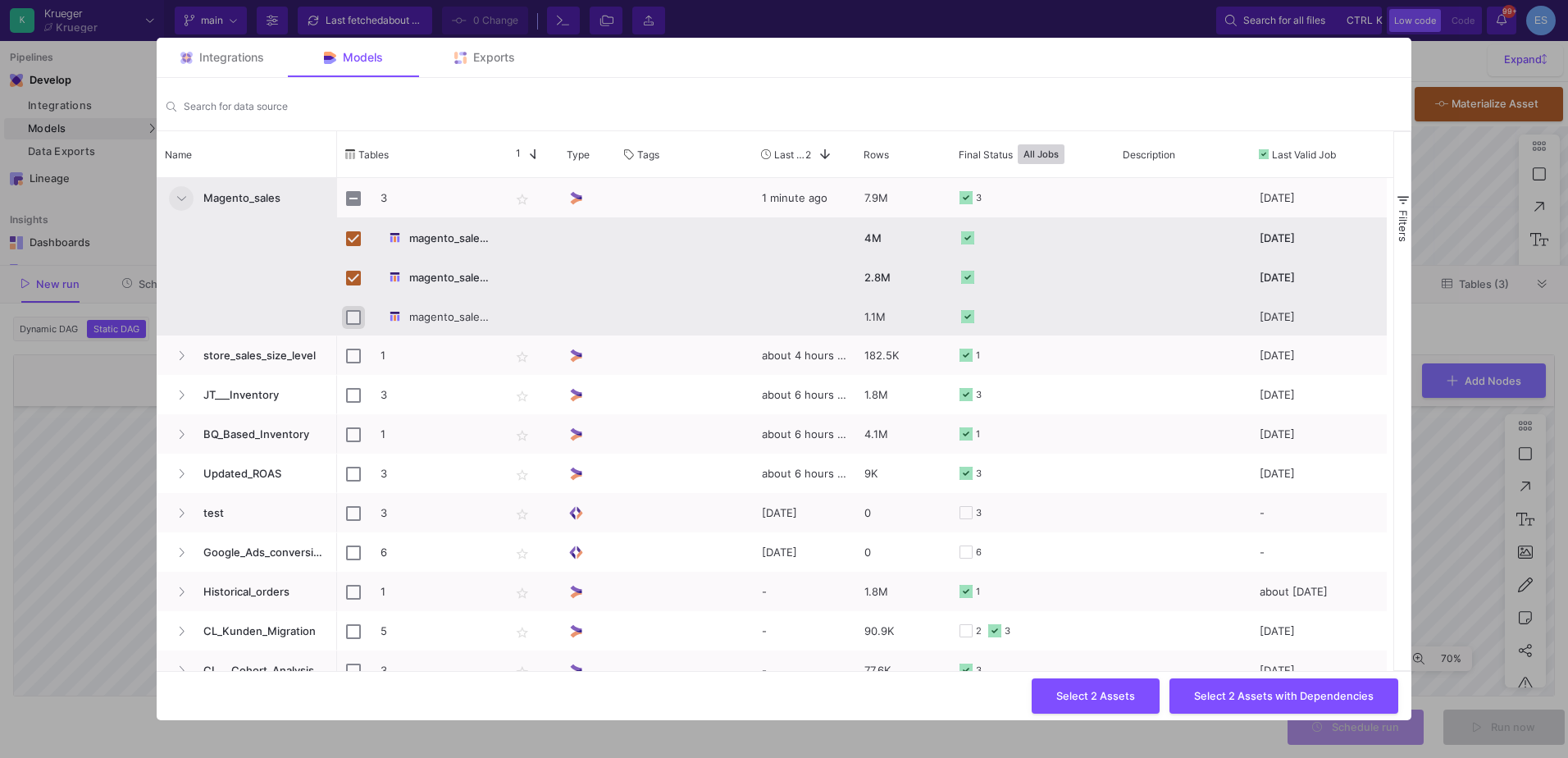
click at [353, 318] on input "Press Space to toggle row selection (unchecked)" at bounding box center [353, 317] width 15 height 15
checkbox input "true"
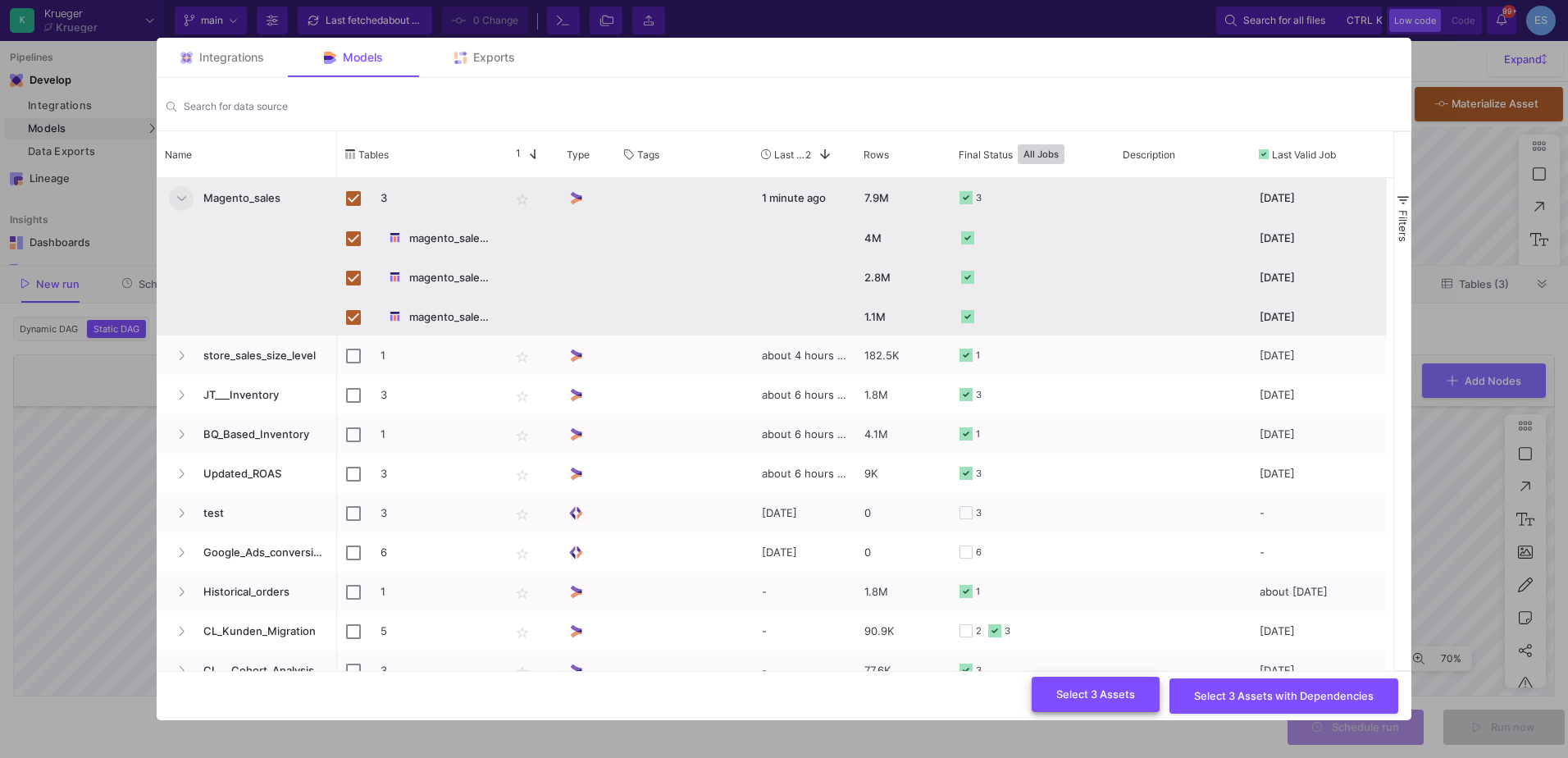
click at [1080, 696] on span "Select 3 Assets" at bounding box center [1096, 694] width 79 height 12
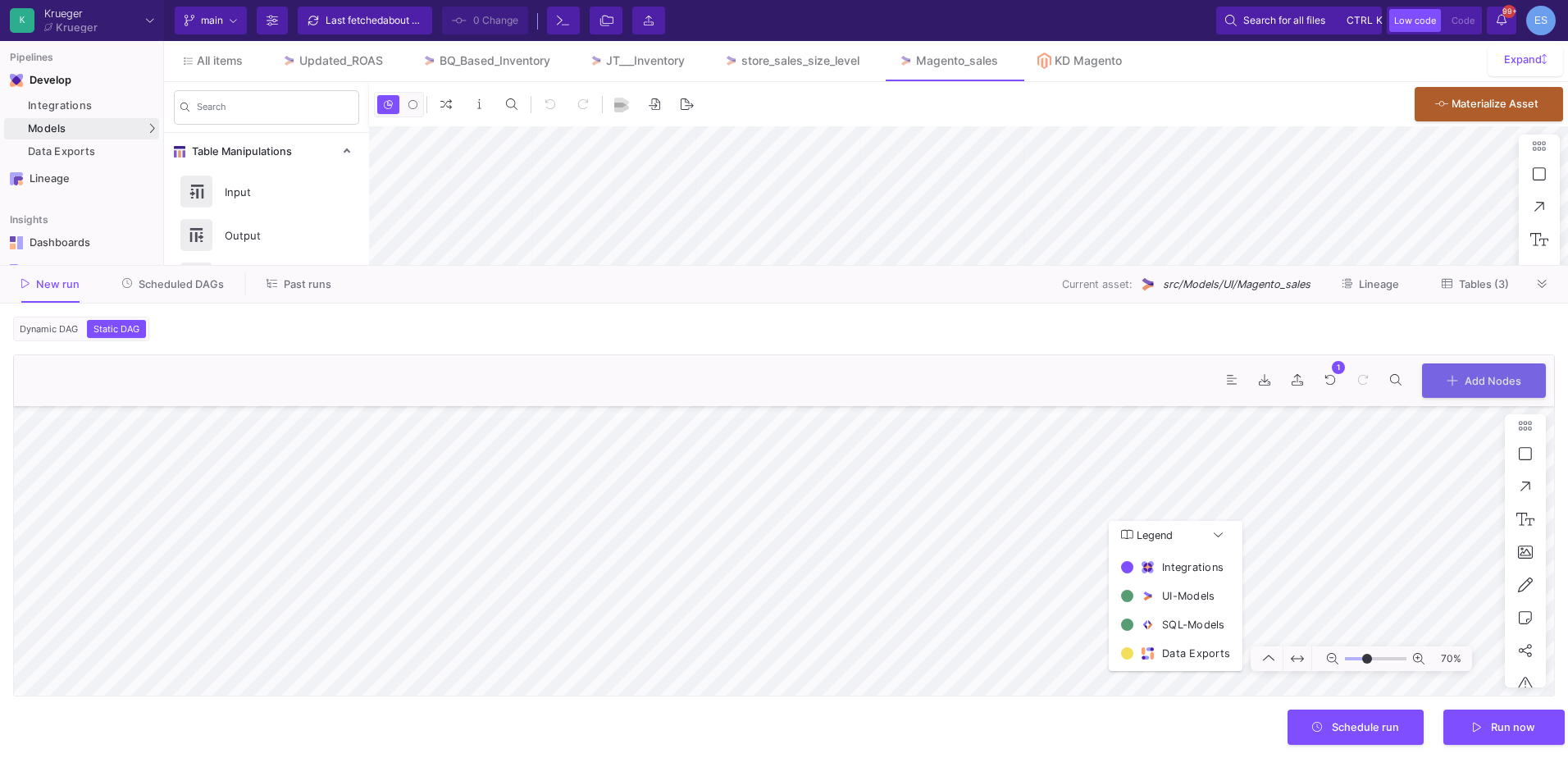
type input "7"
click at [1376, 727] on span "Schedule run" at bounding box center [1366, 725] width 67 height 12
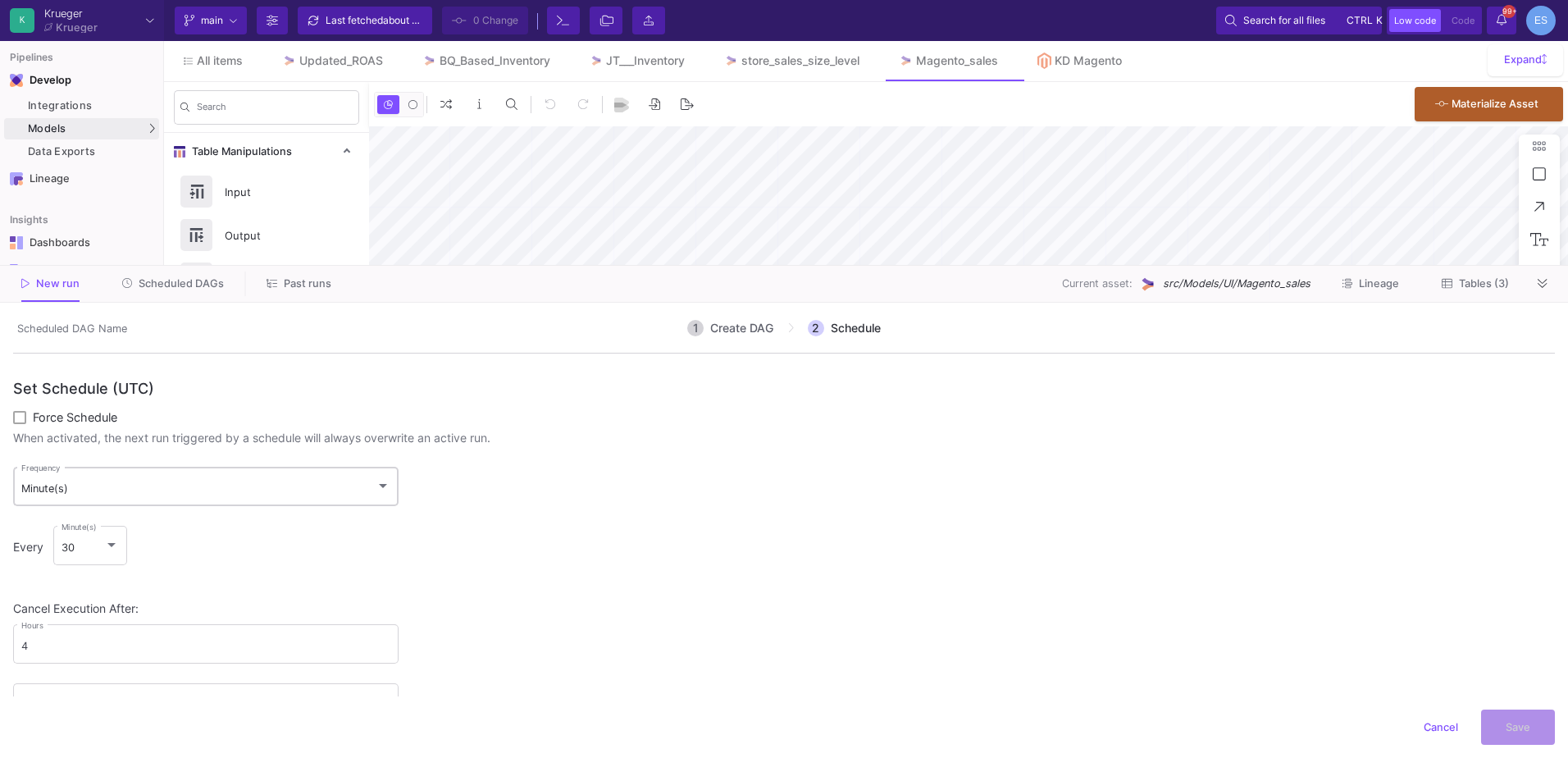
click at [146, 480] on div "Minute(s) Frequency" at bounding box center [206, 486] width 370 height 43
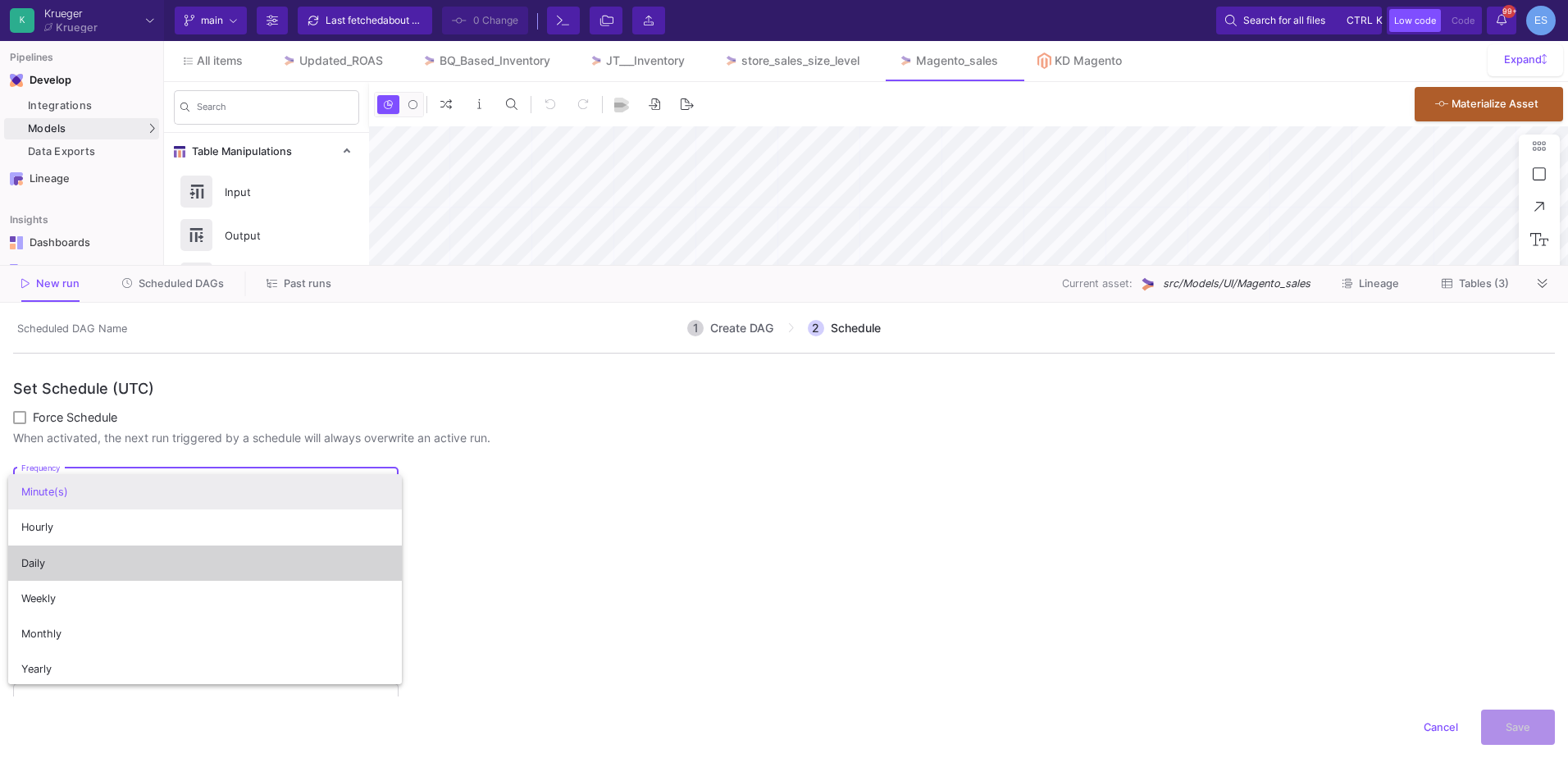
click at [233, 549] on span "Daily" at bounding box center [205, 563] width 368 height 35
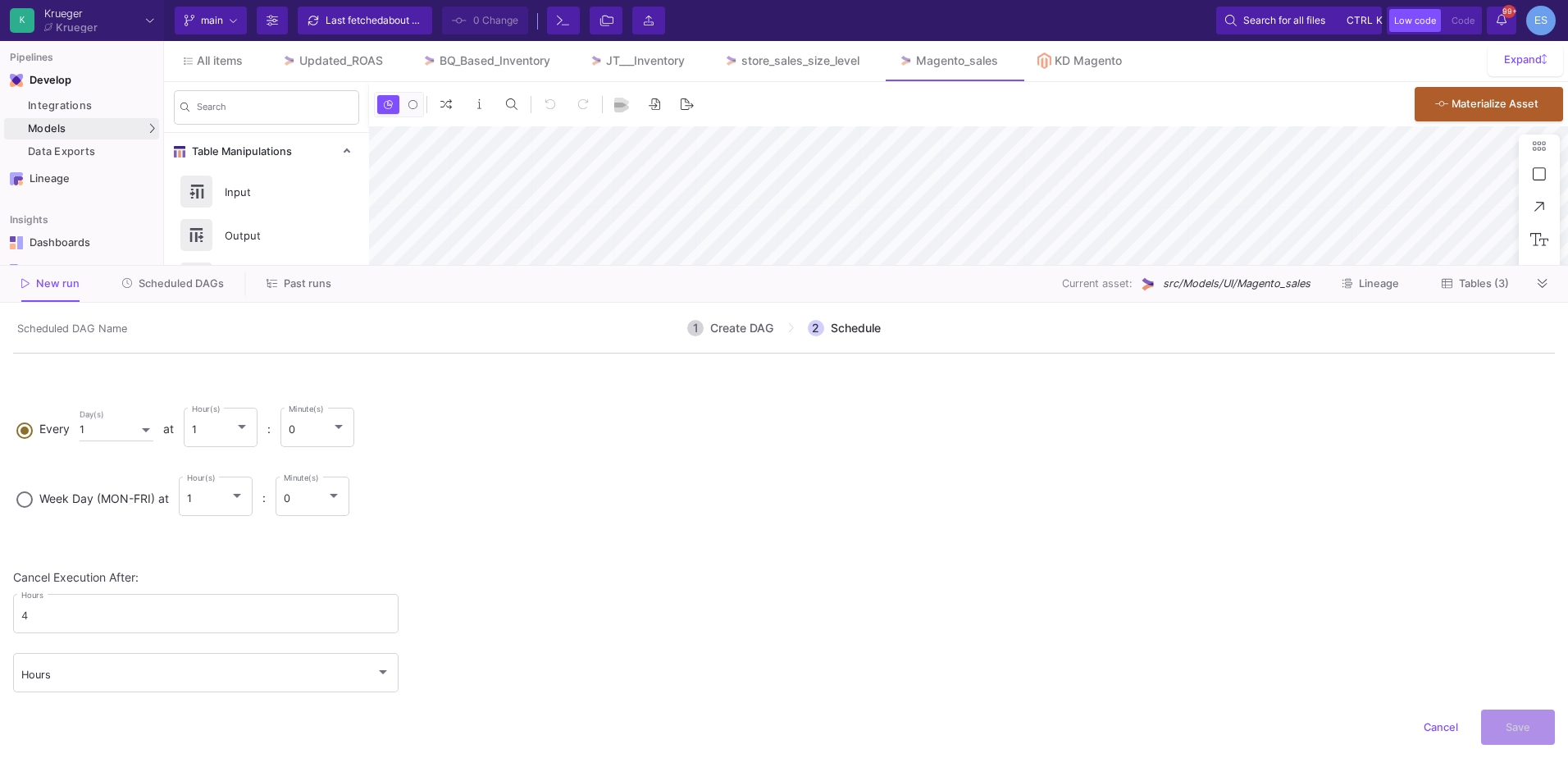
scroll to position [146, 0]
click at [236, 412] on div "1" at bounding box center [214, 418] width 43 height 13
click at [33, 412] on input "Every 1 Day(s) at 1 Hour(s) : 0 Minute(s)" at bounding box center [25, 416] width 17 height 12
click at [228, 470] on span "14" at bounding box center [231, 469] width 59 height 35
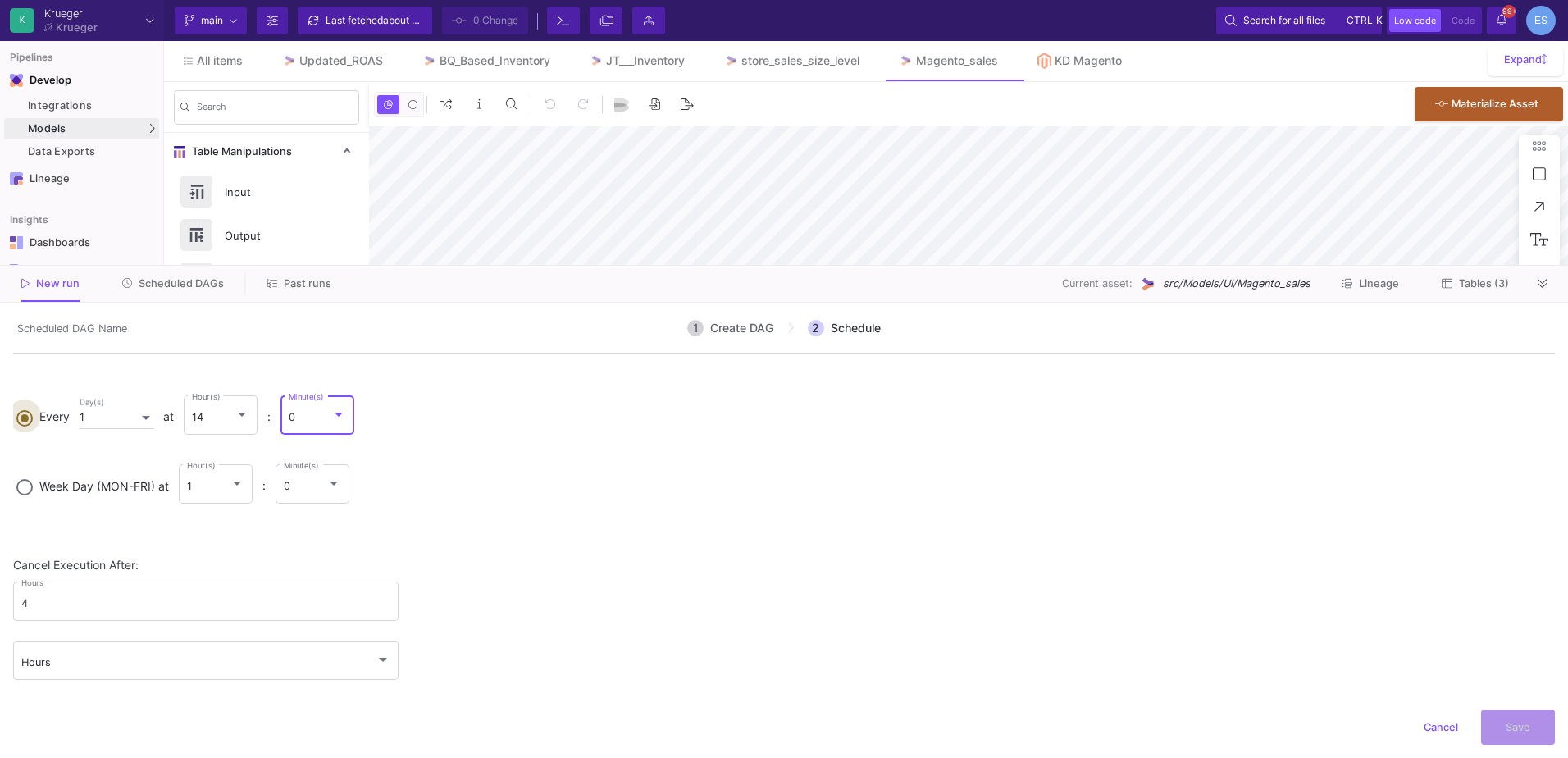
click at [307, 419] on div "0" at bounding box center [310, 418] width 43 height 13
click at [33, 419] on input "Every 1 Day(s) at 14 Hour(s) : 0 Minute(s)" at bounding box center [25, 416] width 17 height 12
click at [312, 419] on span "30" at bounding box center [328, 418] width 59 height 35
click at [91, 335] on input "scheduledDagName" at bounding box center [121, 327] width 215 height 21
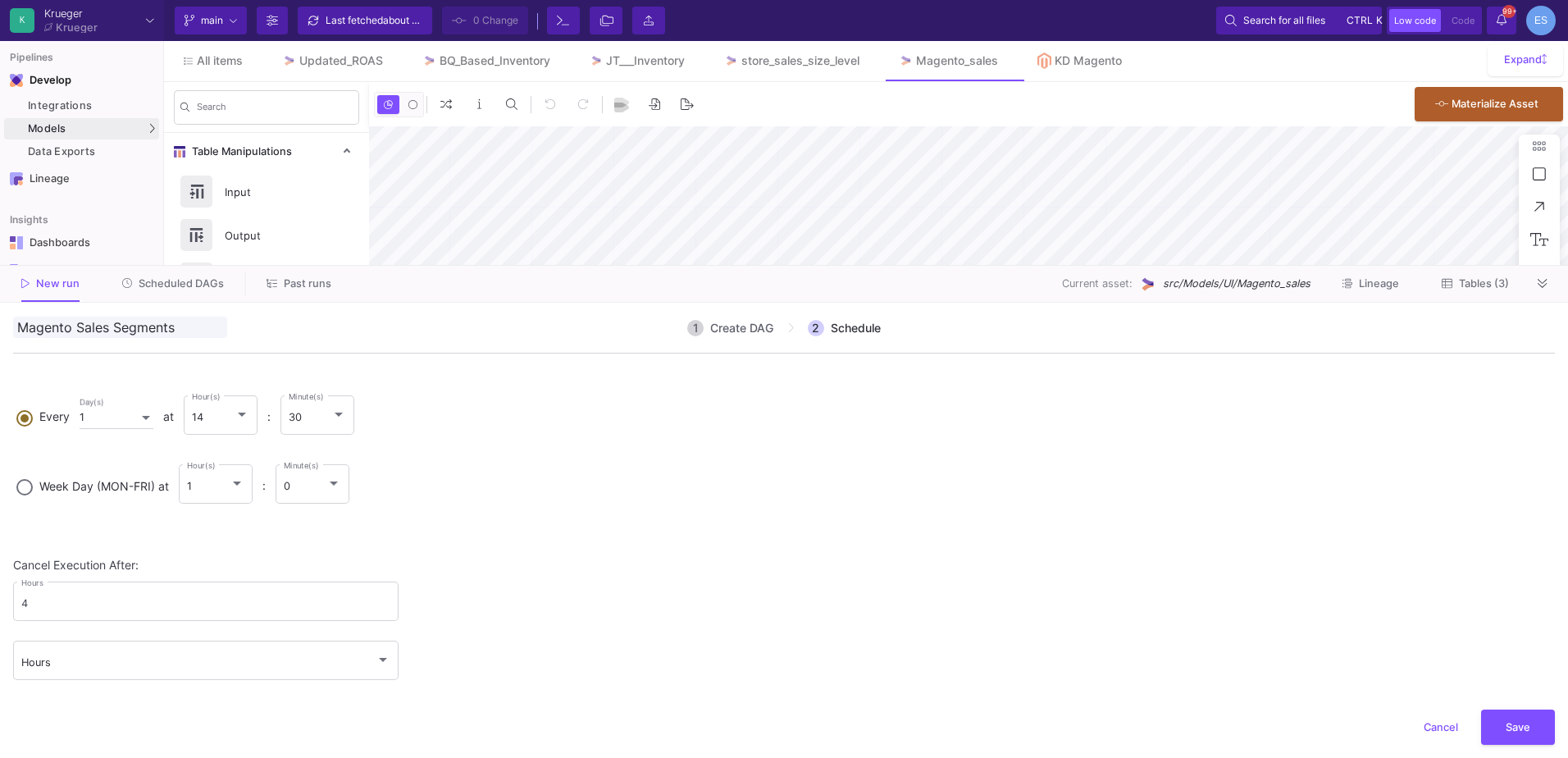
type input "Magento Sales Segments"
click at [883, 605] on div "Cancel Execution After: 4 Hours Hours" at bounding box center [784, 627] width 1542 height 137
click at [1525, 728] on span "Save" at bounding box center [1518, 725] width 25 height 12
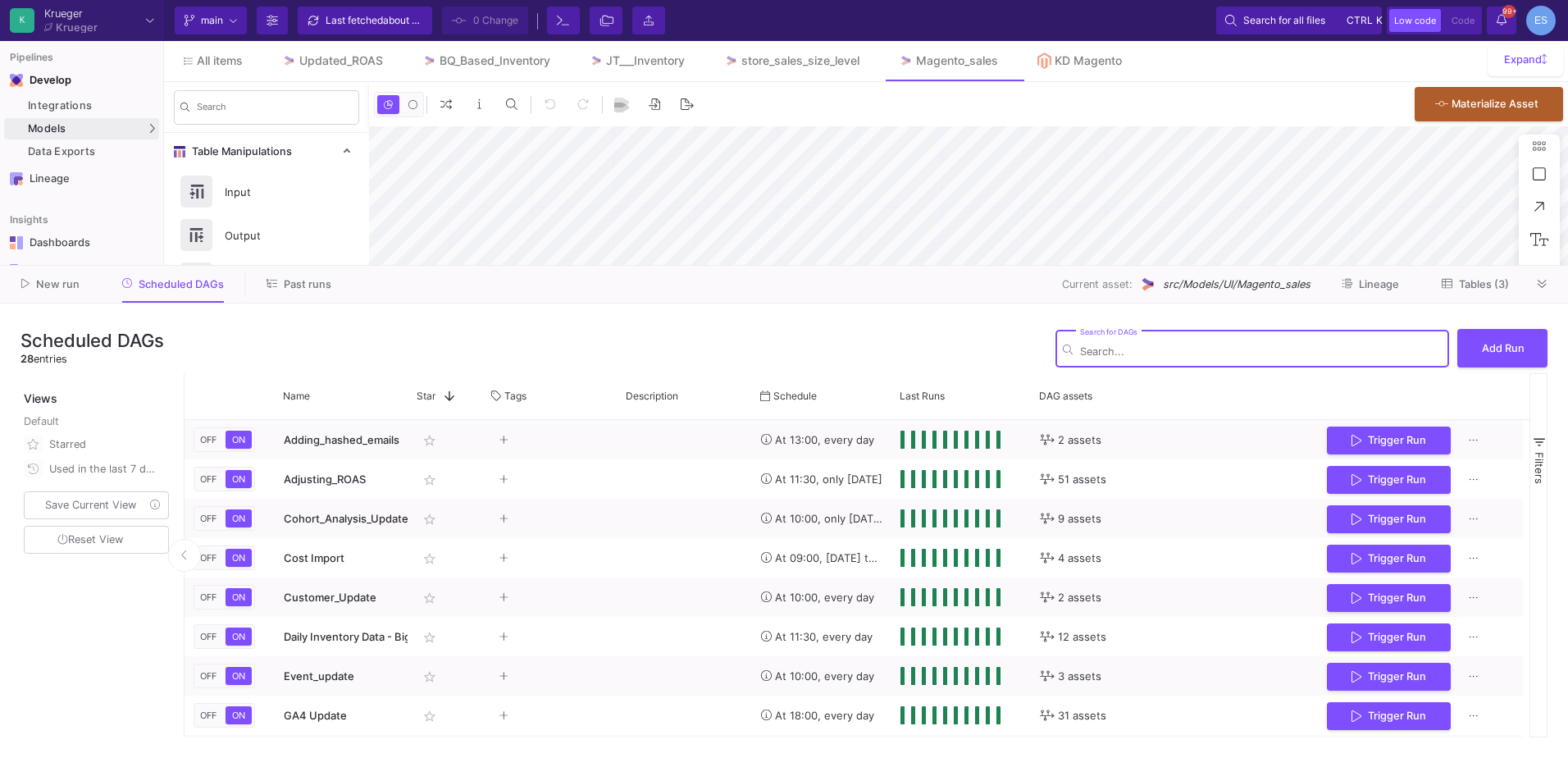
click at [1494, 291] on button "Tables (3)" at bounding box center [1475, 284] width 106 height 26
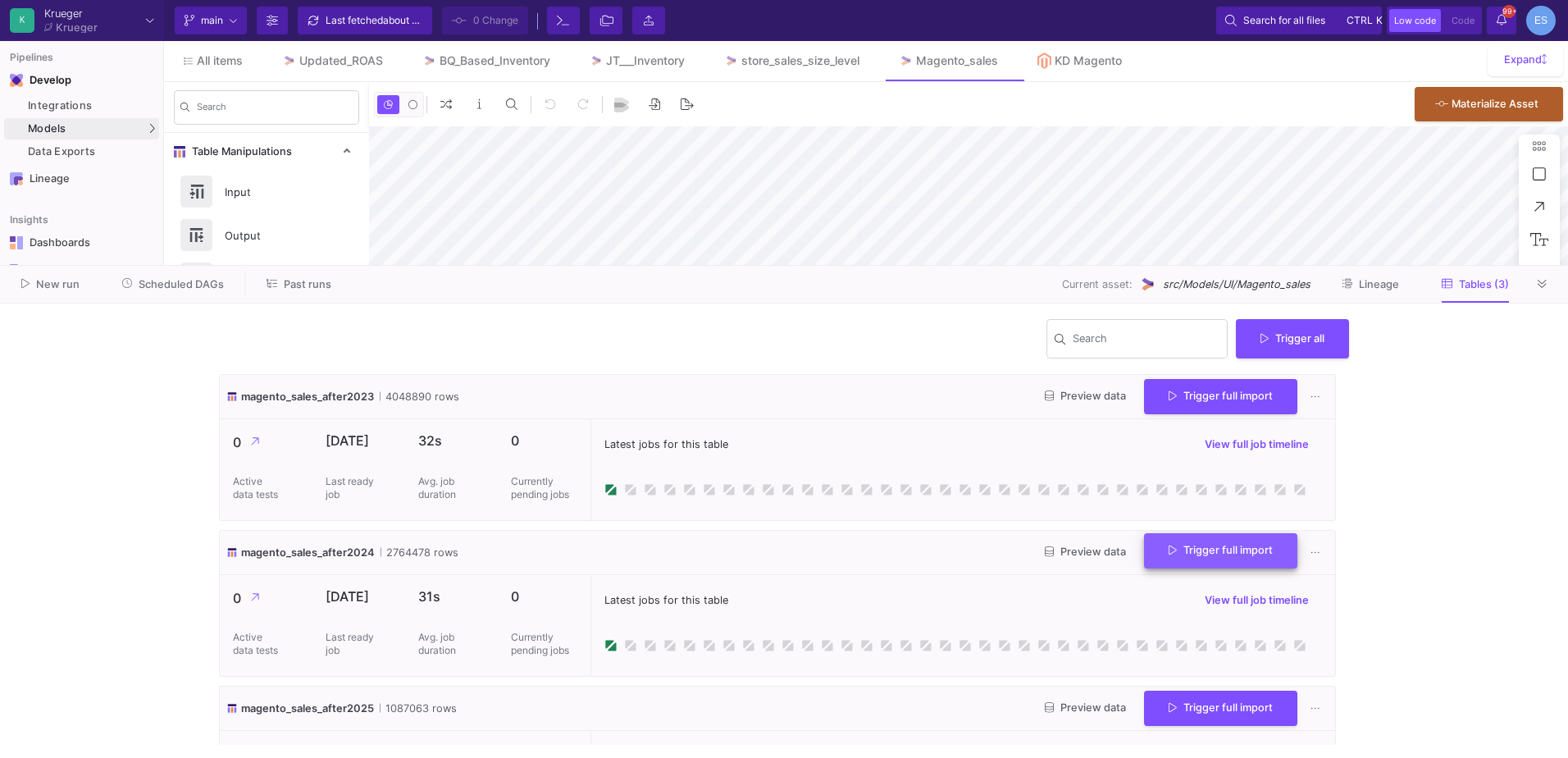
click at [1188, 560] on button "Trigger full import" at bounding box center [1221, 551] width 153 height 35
click at [1068, 556] on span "Preview data" at bounding box center [1086, 551] width 82 height 12
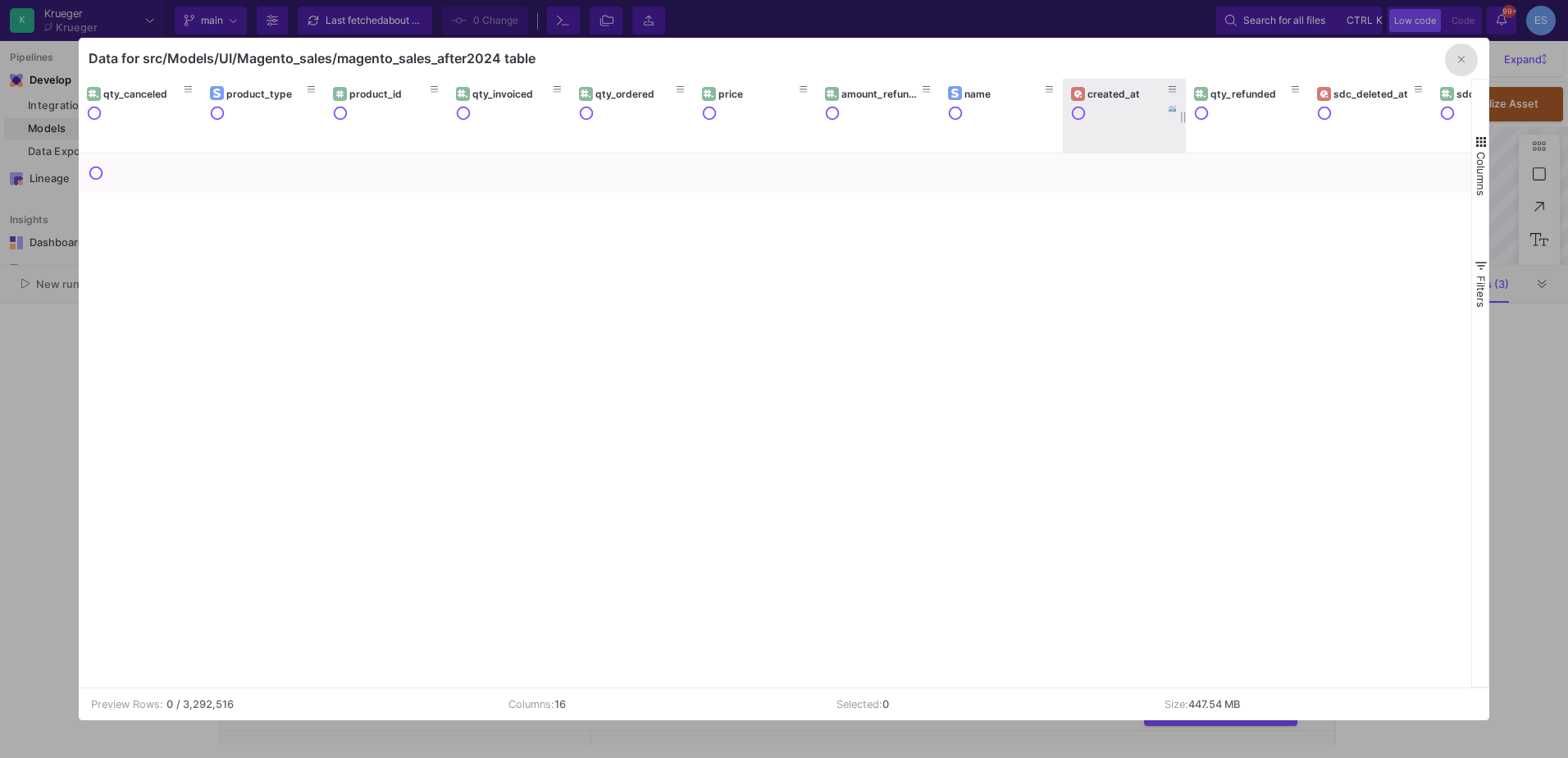
click at [1091, 91] on div "created_at" at bounding box center [1128, 94] width 82 height 12
click at [1097, 94] on div "created_at" at bounding box center [1128, 94] width 82 height 12
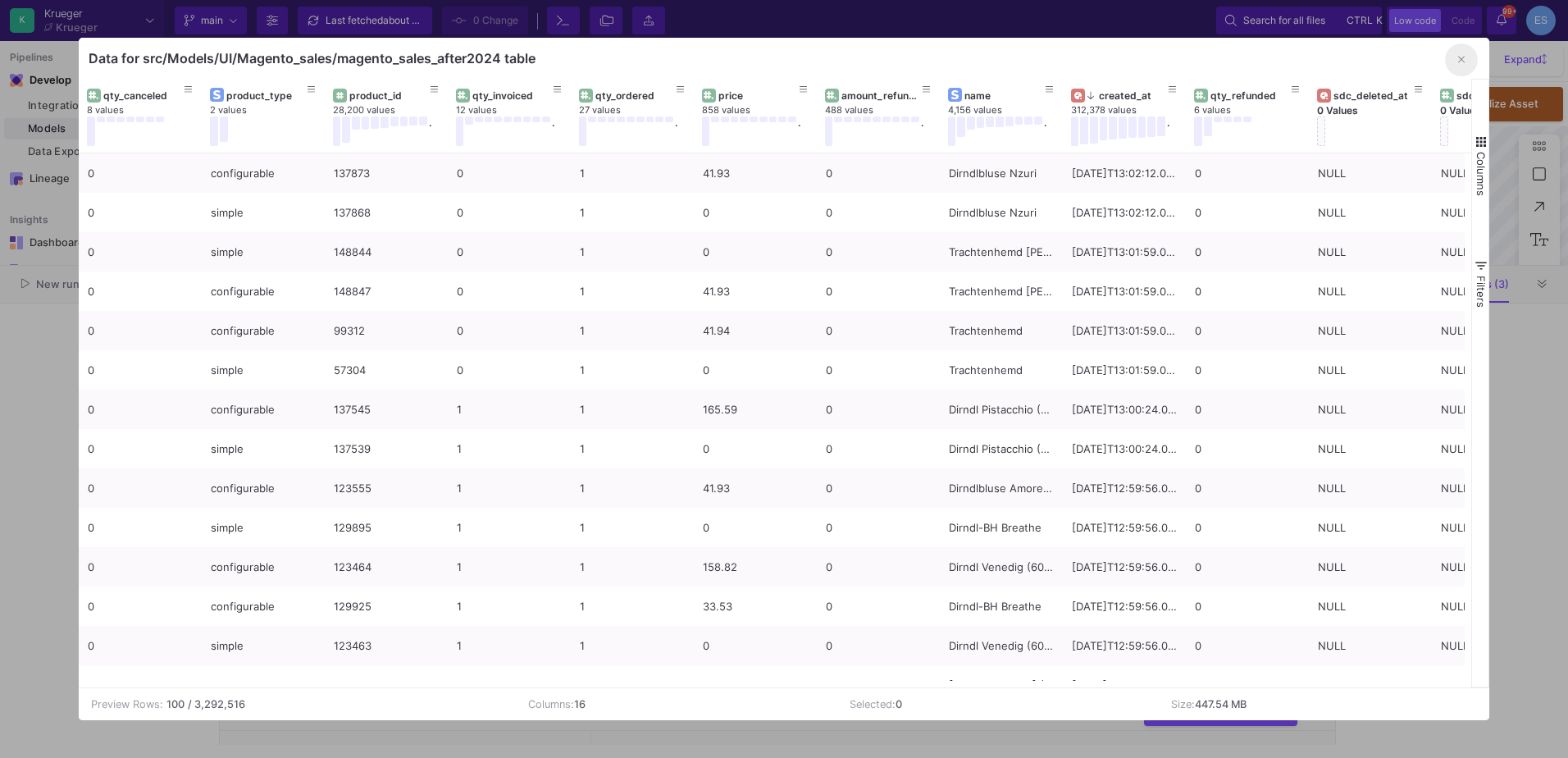
click at [1466, 64] on button "button" at bounding box center [1461, 59] width 33 height 33
